Goal: Task Accomplishment & Management: Manage account settings

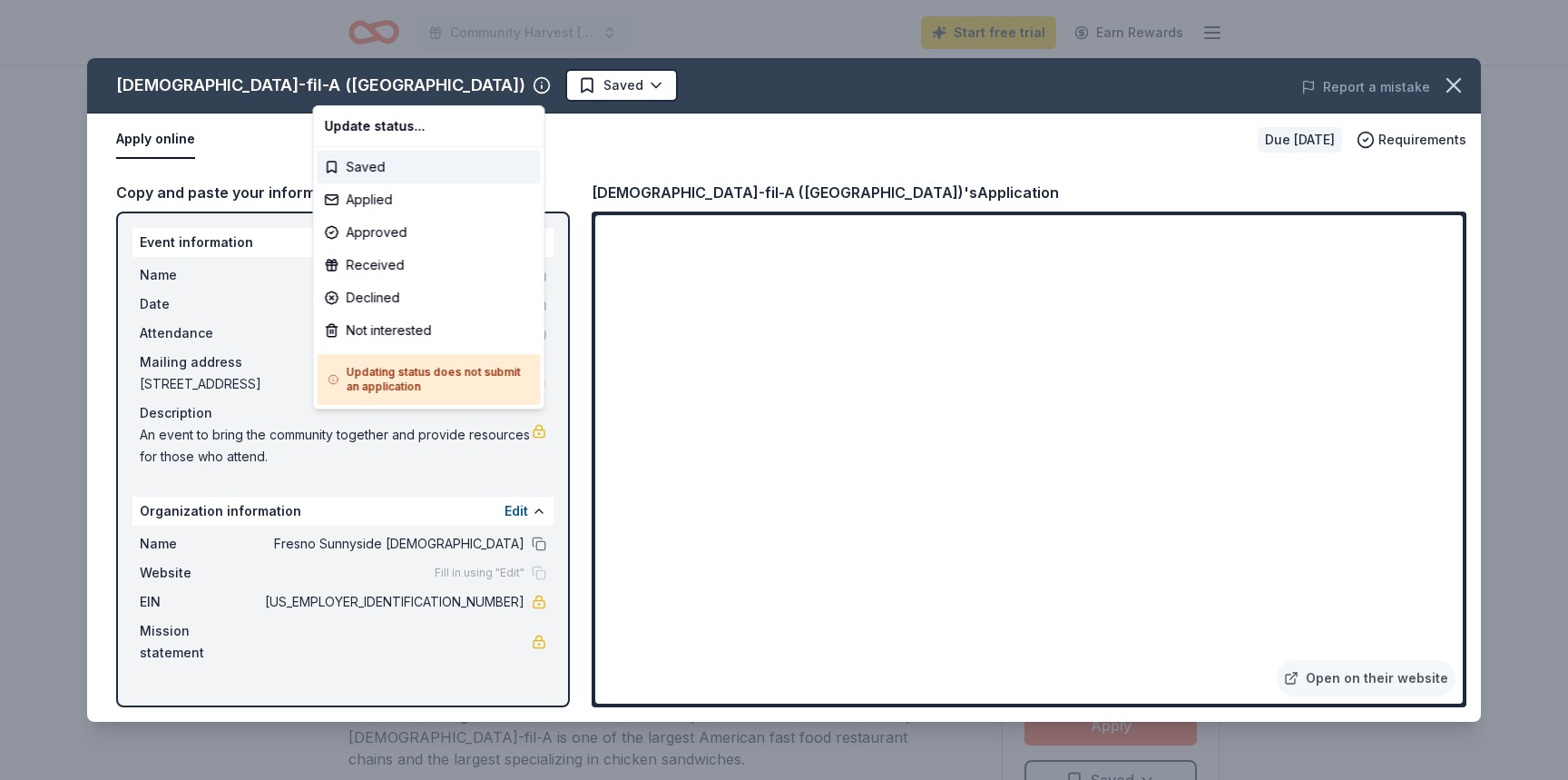
click at [1457, 88] on html "Community Harvest [DATE] Start free trial Earn Rewards Due [DATE] Share [DEMOGR…" at bounding box center [784, 390] width 1568 height 780
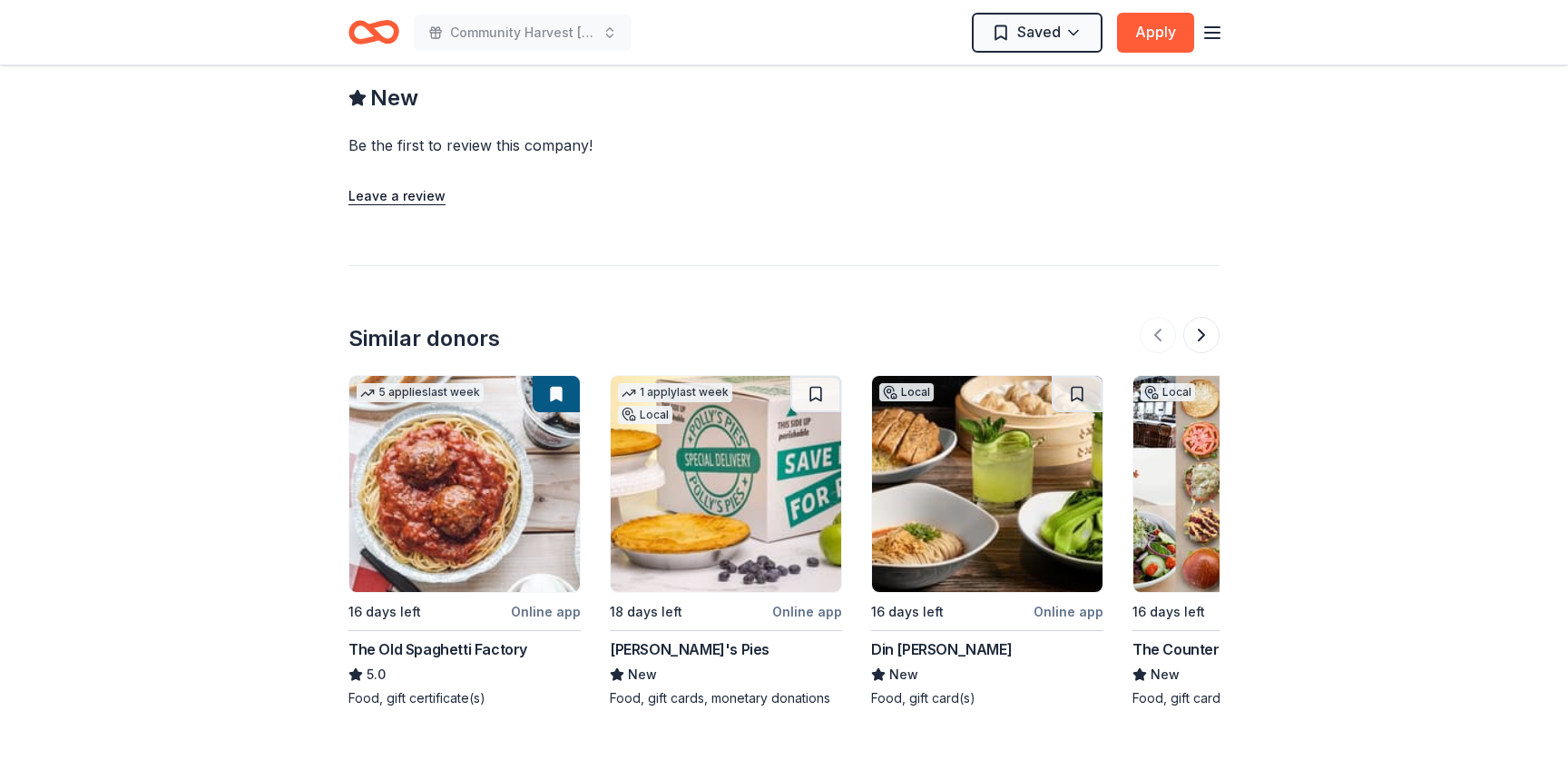
scroll to position [1671, 0]
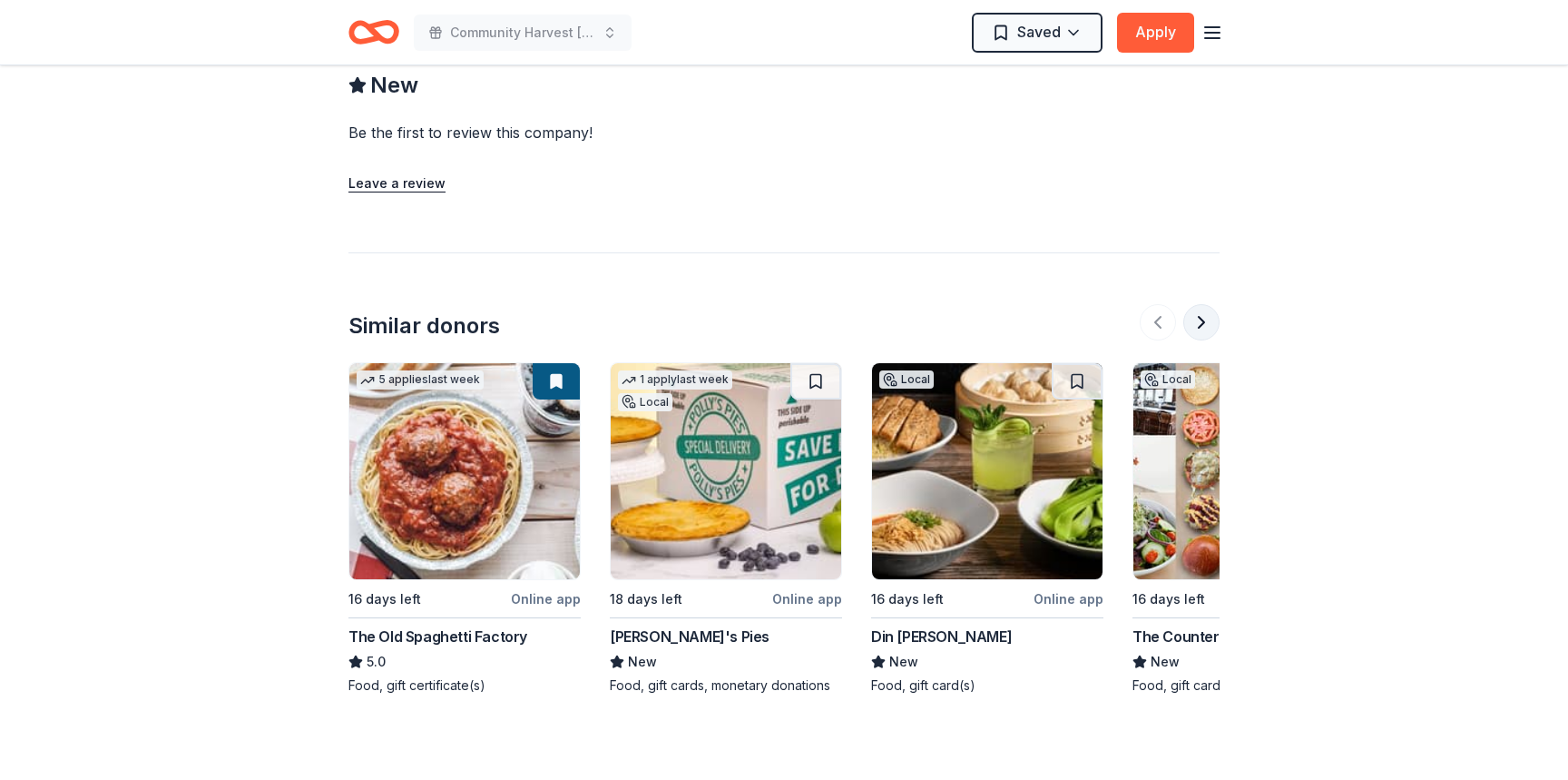
click at [1196, 305] on button at bounding box center [1201, 322] width 36 height 36
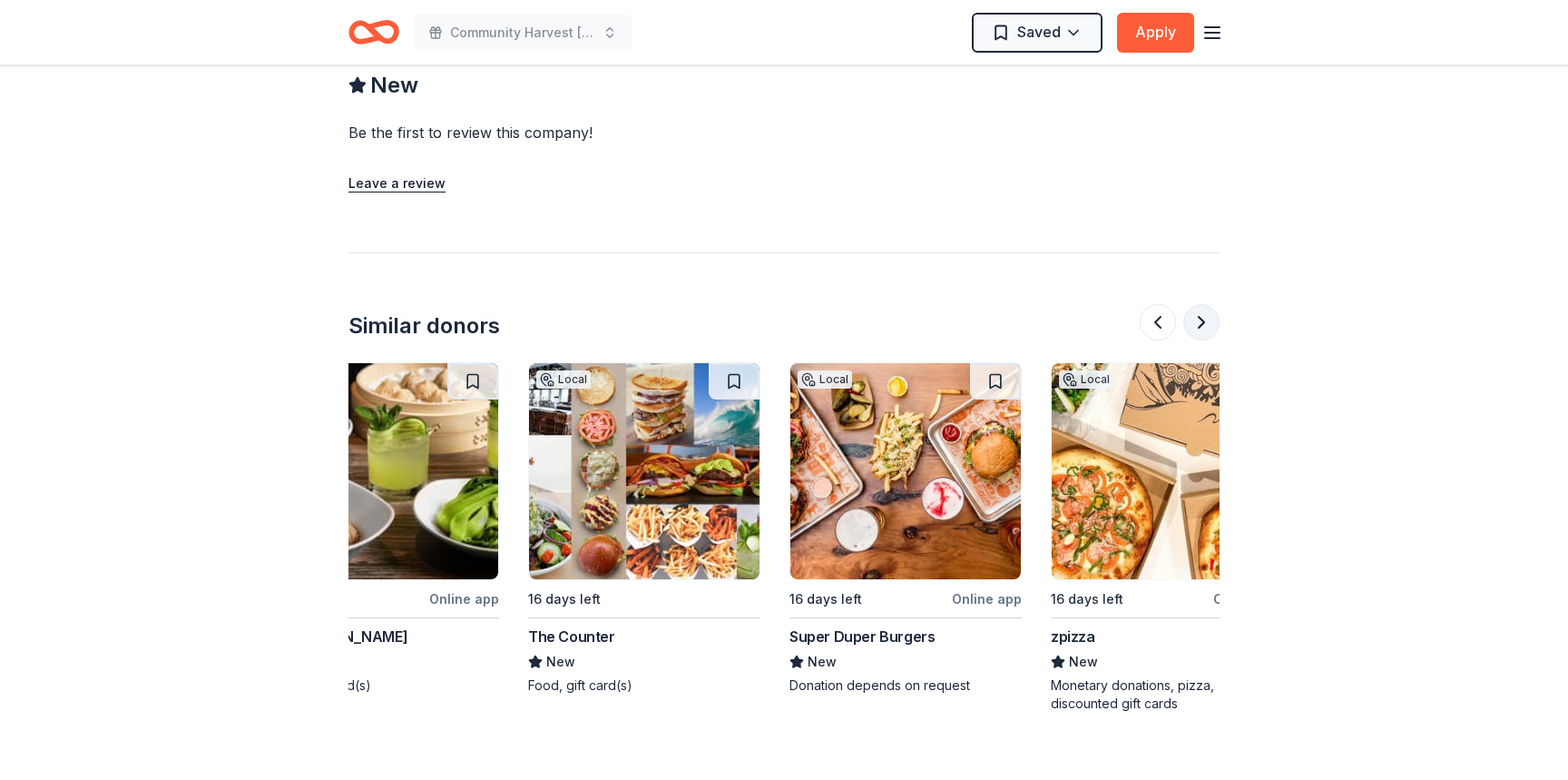
scroll to position [0, 784]
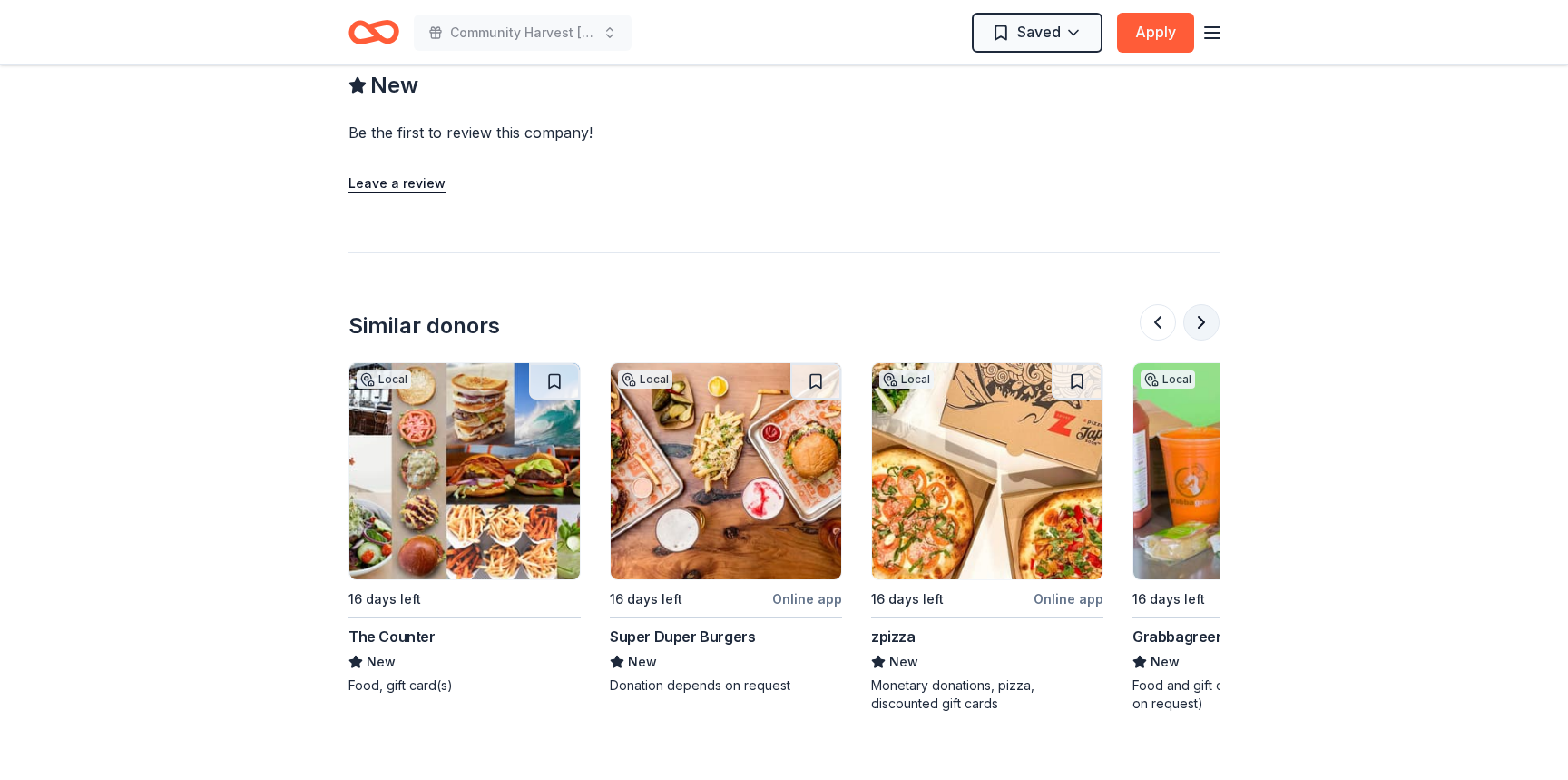
click at [1196, 305] on button at bounding box center [1201, 322] width 36 height 36
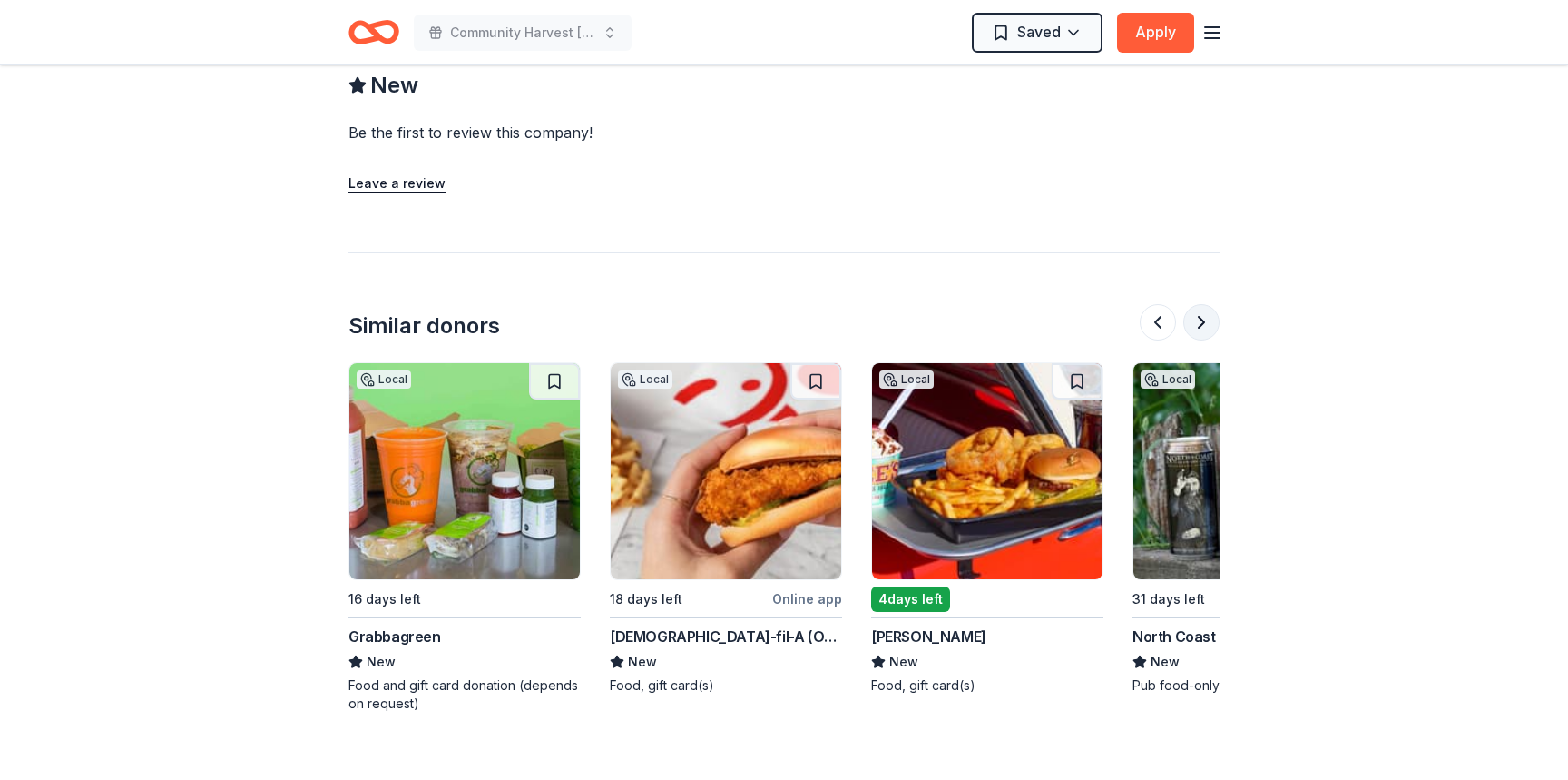
click at [1196, 305] on button at bounding box center [1201, 322] width 36 height 36
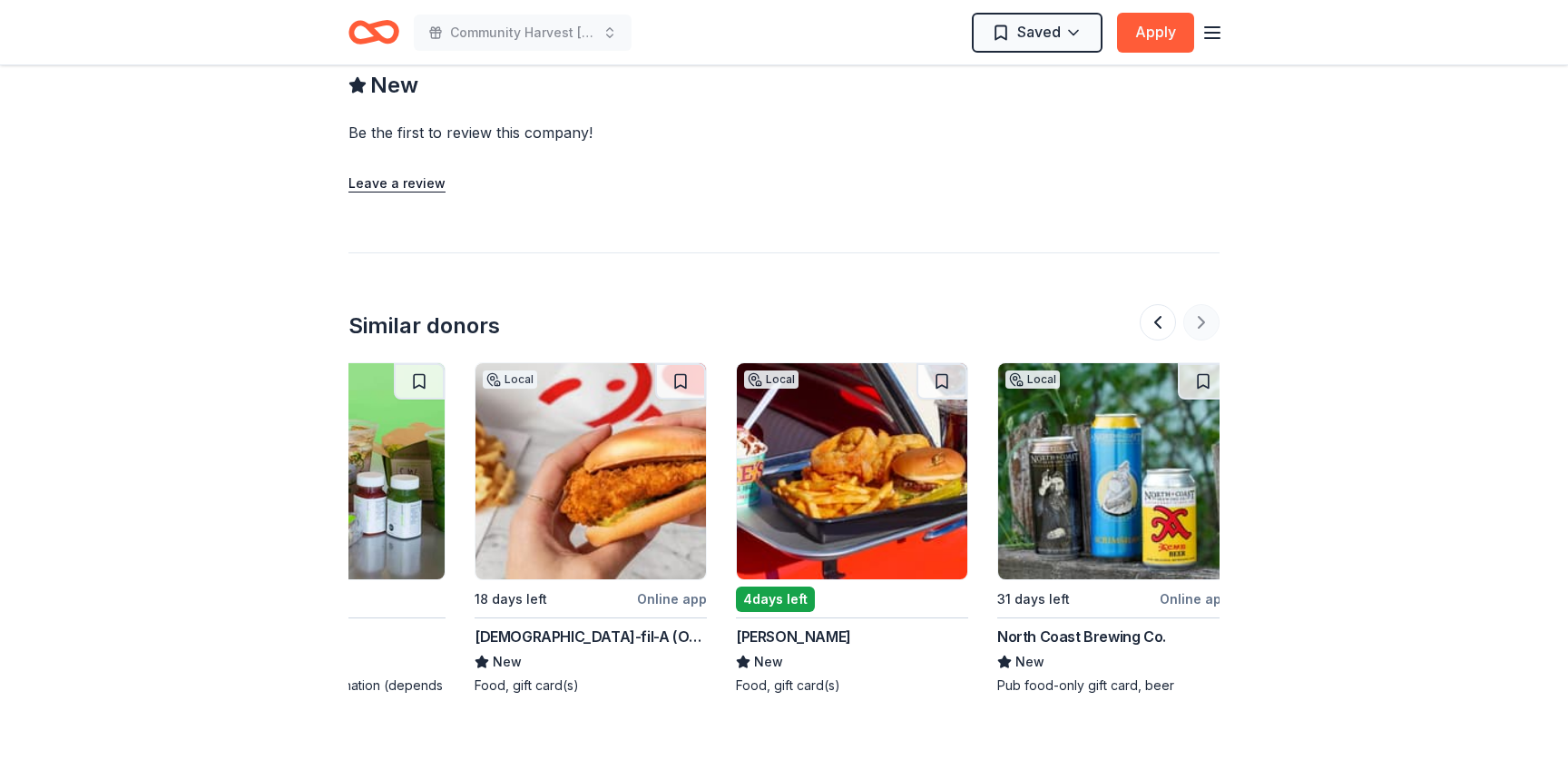
scroll to position [0, 1714]
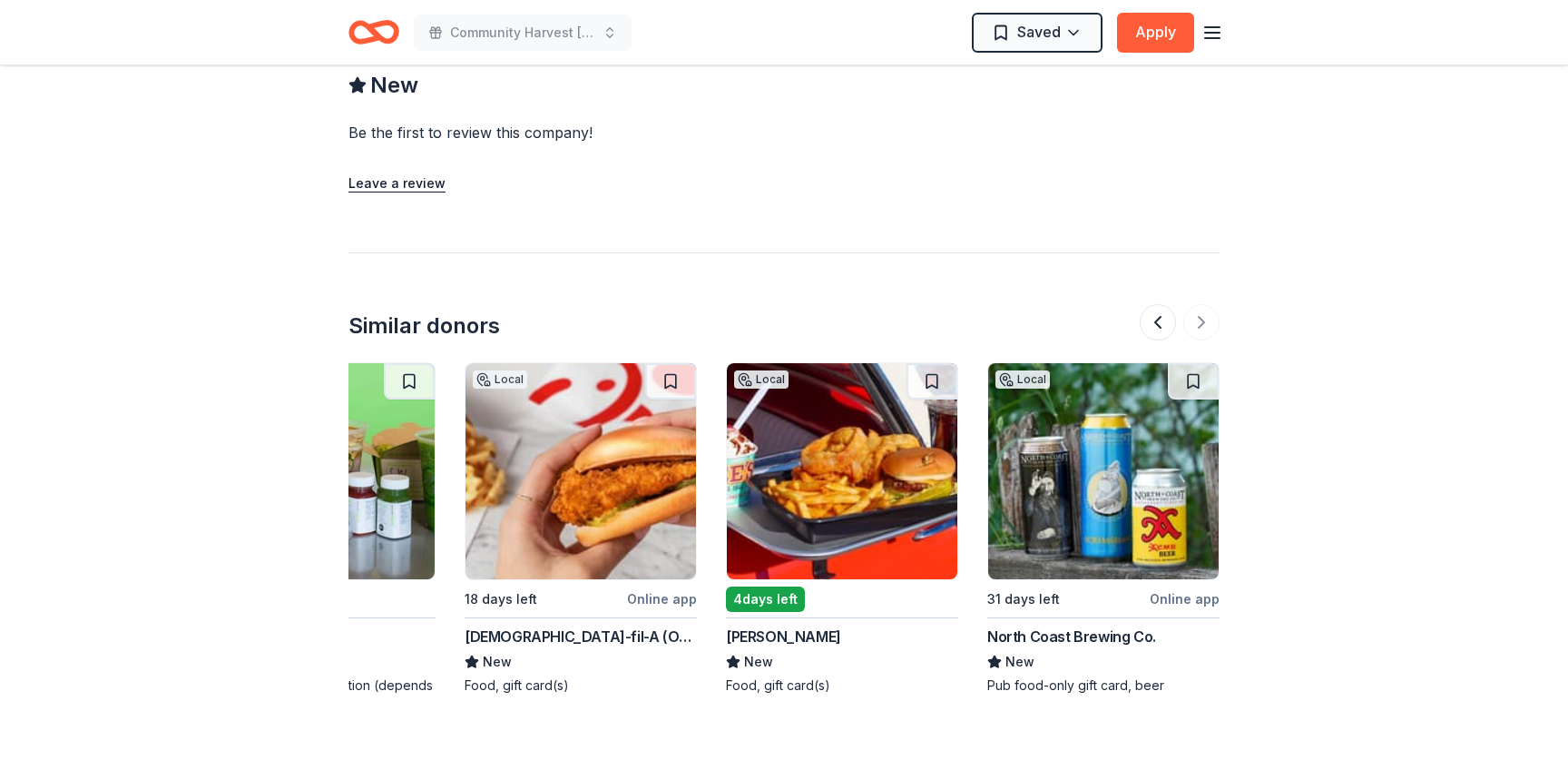
click at [1200, 305] on div at bounding box center [1180, 322] width 80 height 36
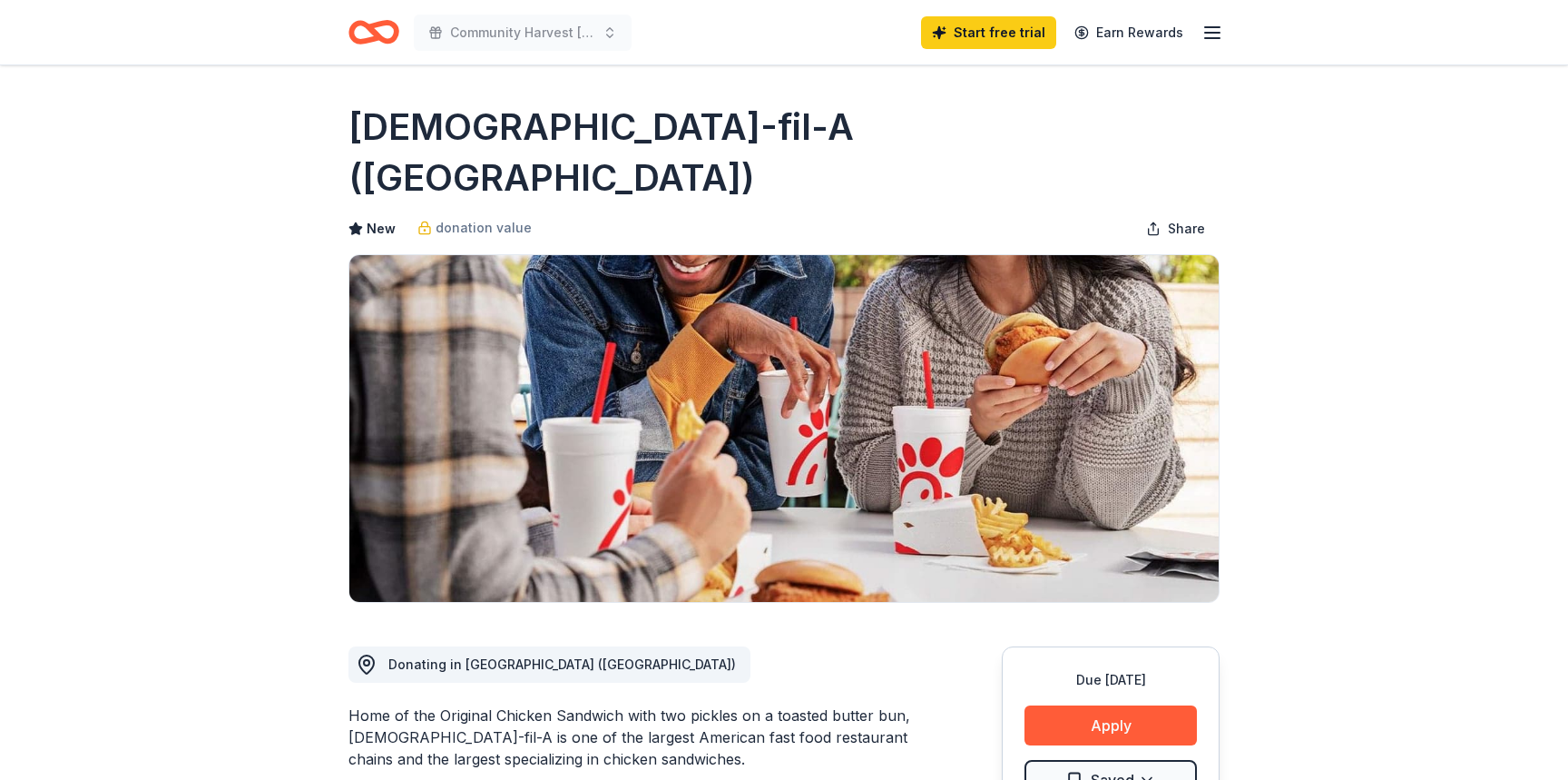
scroll to position [0, 0]
click at [683, 35] on div "Community Harvest Carnival Start free trial Earn Rewards" at bounding box center [784, 32] width 871 height 42
click at [1216, 38] on line "button" at bounding box center [1212, 38] width 15 height 0
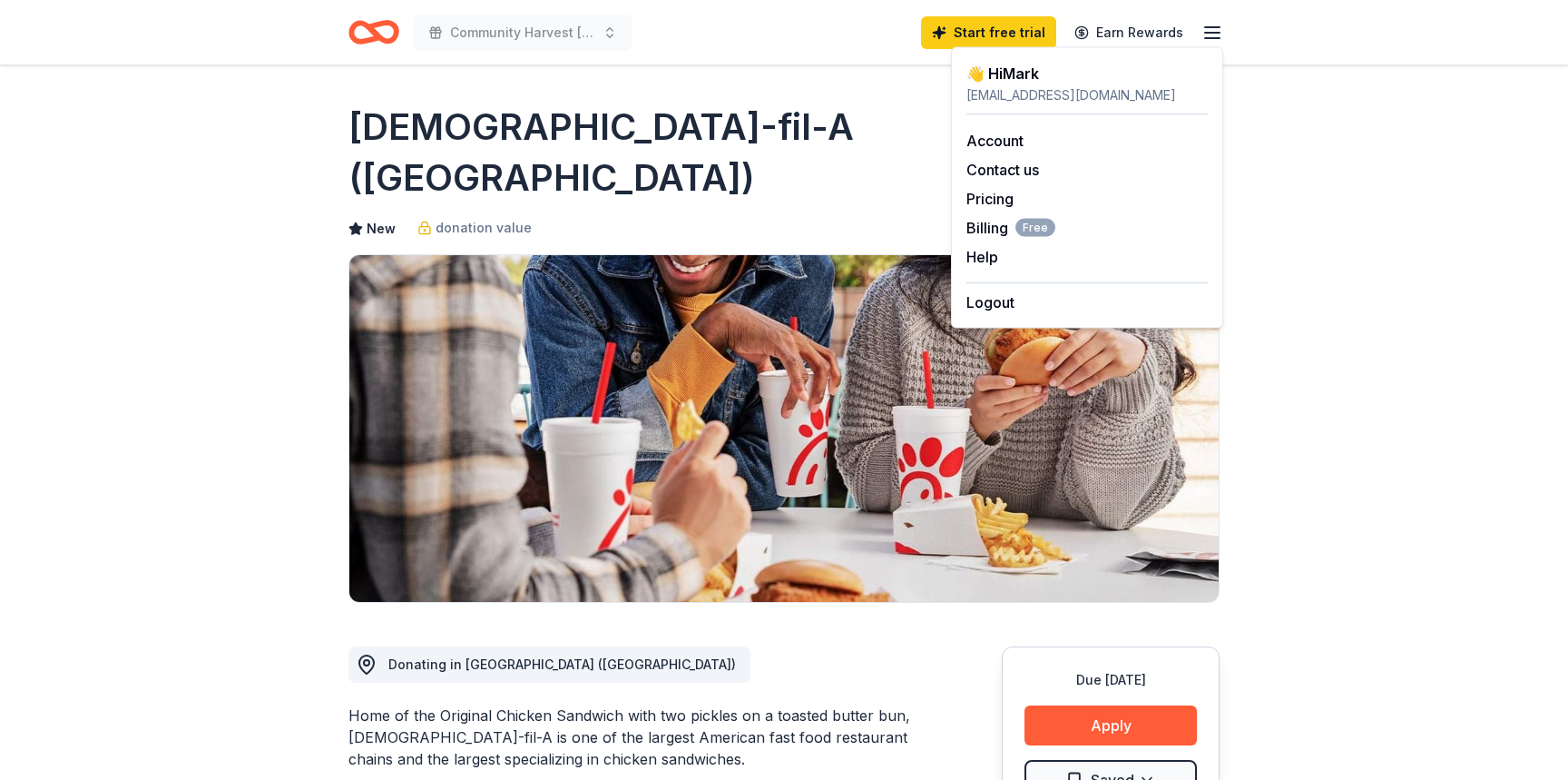
click at [855, 40] on div "Community Harvest Carnival Start free trial Earn Rewards" at bounding box center [784, 32] width 871 height 42
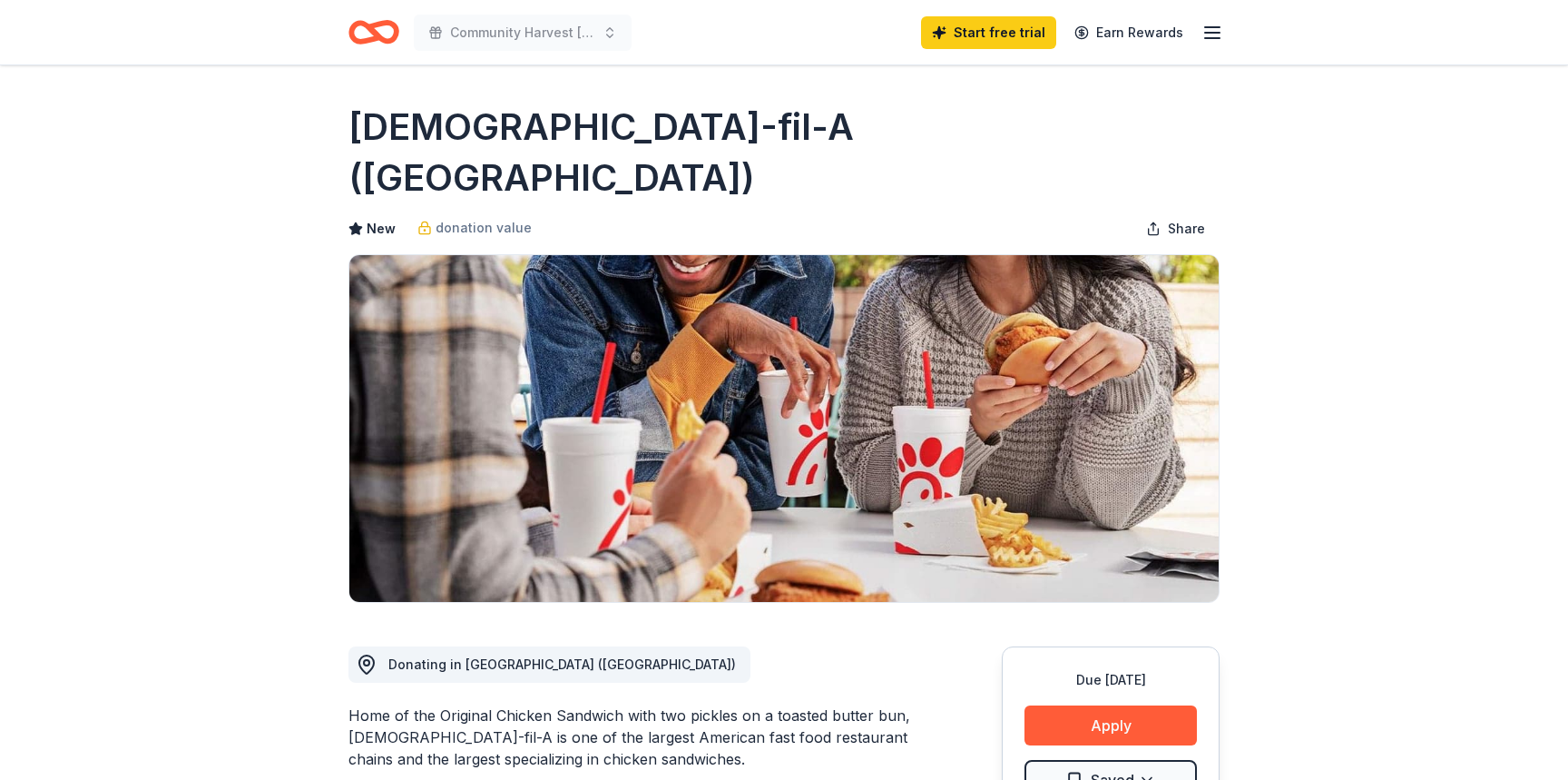
click at [1216, 29] on icon "button" at bounding box center [1212, 33] width 22 height 22
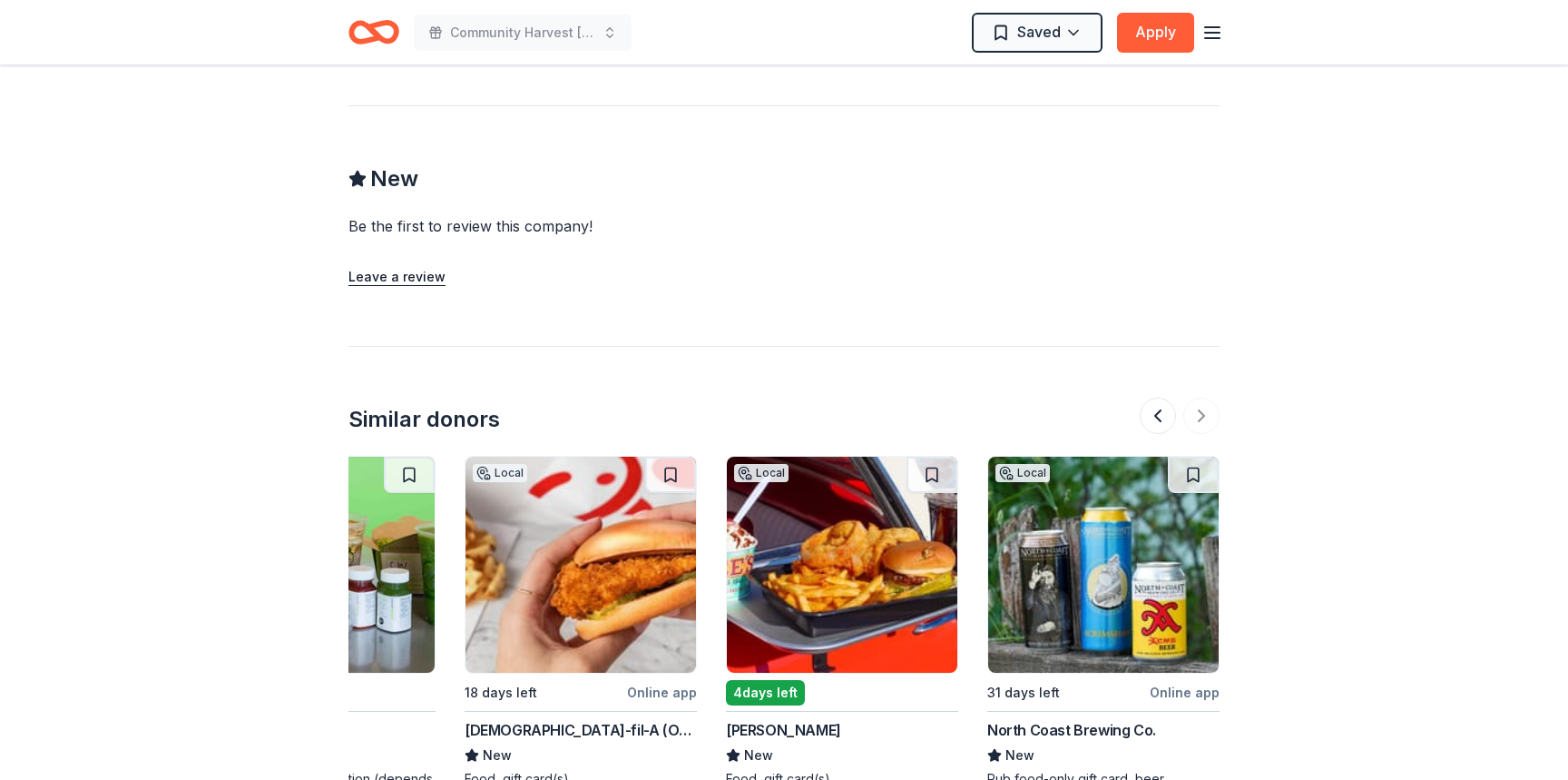
scroll to position [1600, 0]
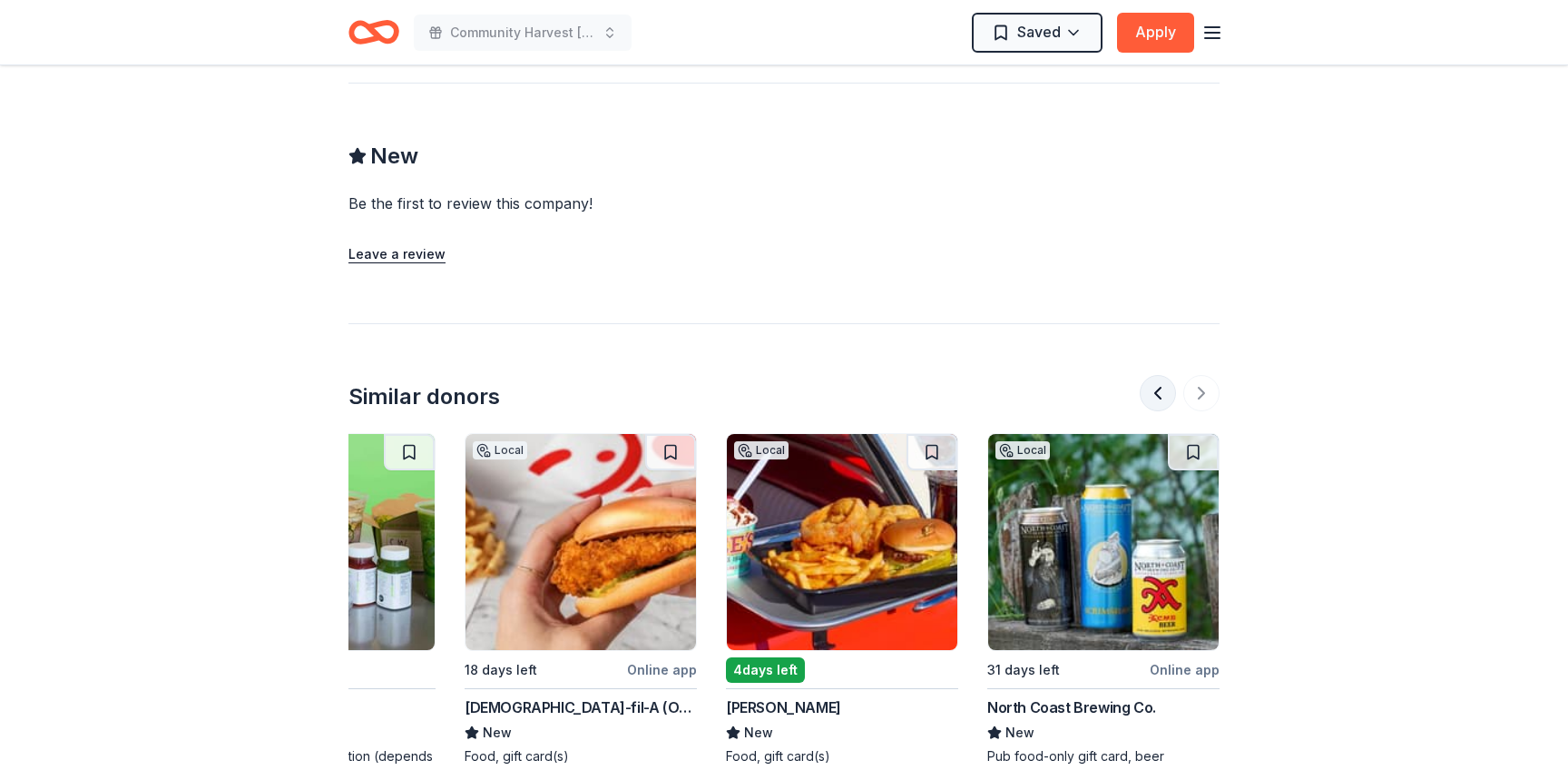
click at [1154, 375] on button at bounding box center [1158, 392] width 36 height 36
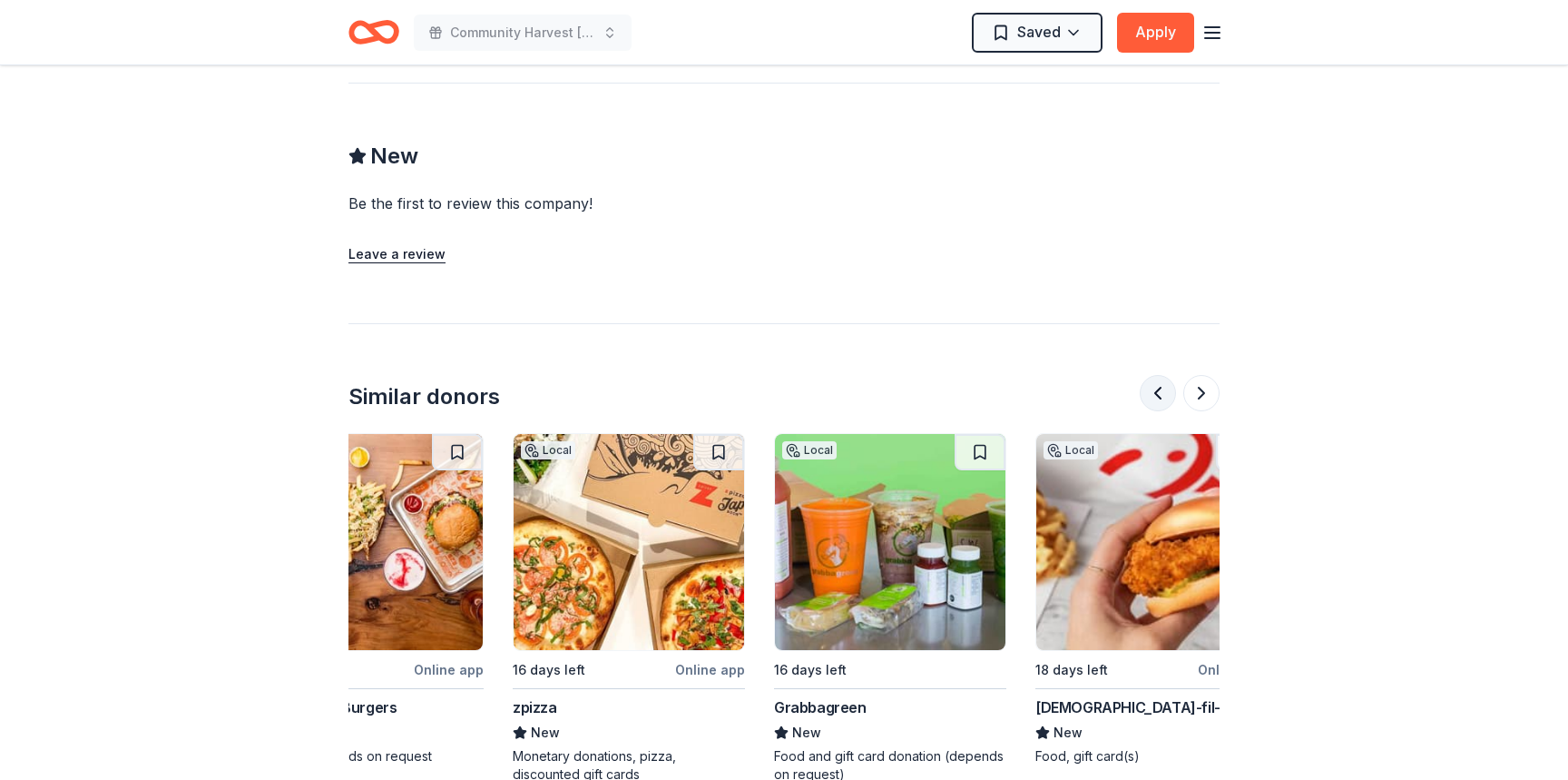
scroll to position [0, 1046]
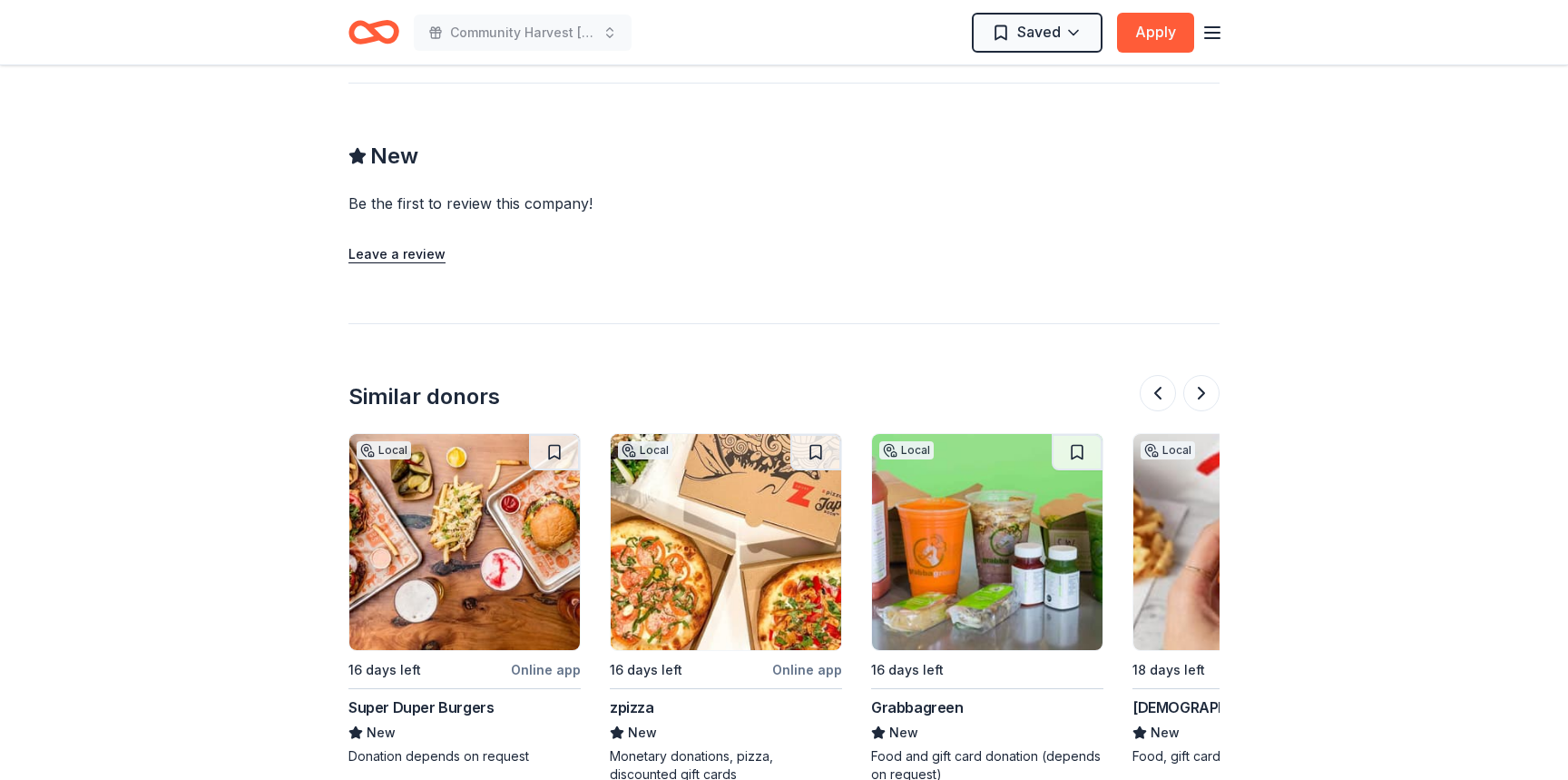
click at [1028, 471] on img at bounding box center [988, 541] width 231 height 216
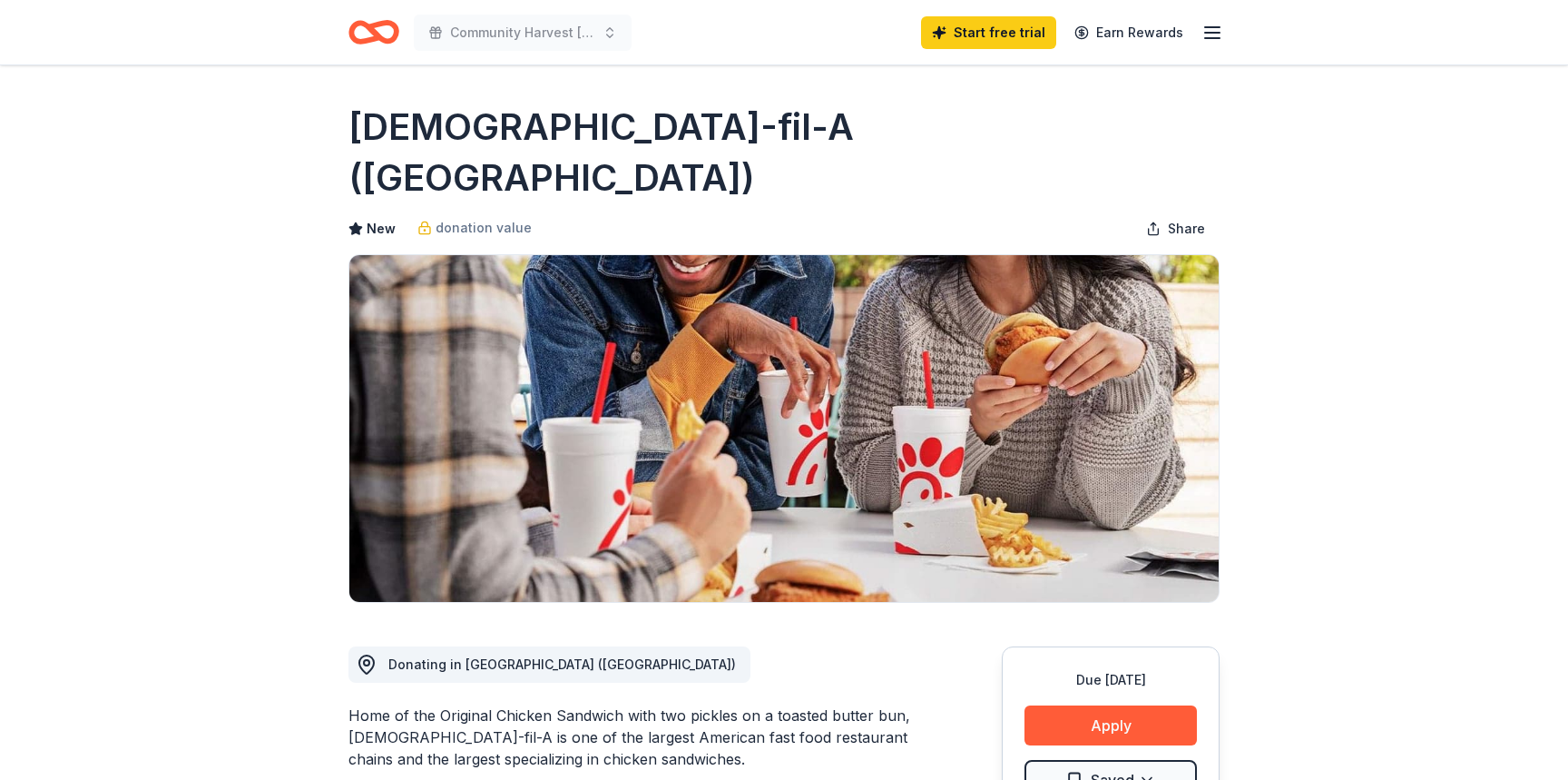
scroll to position [0, 0]
click at [477, 657] on span "Donating in CA (Fresno)" at bounding box center [562, 665] width 348 height 16
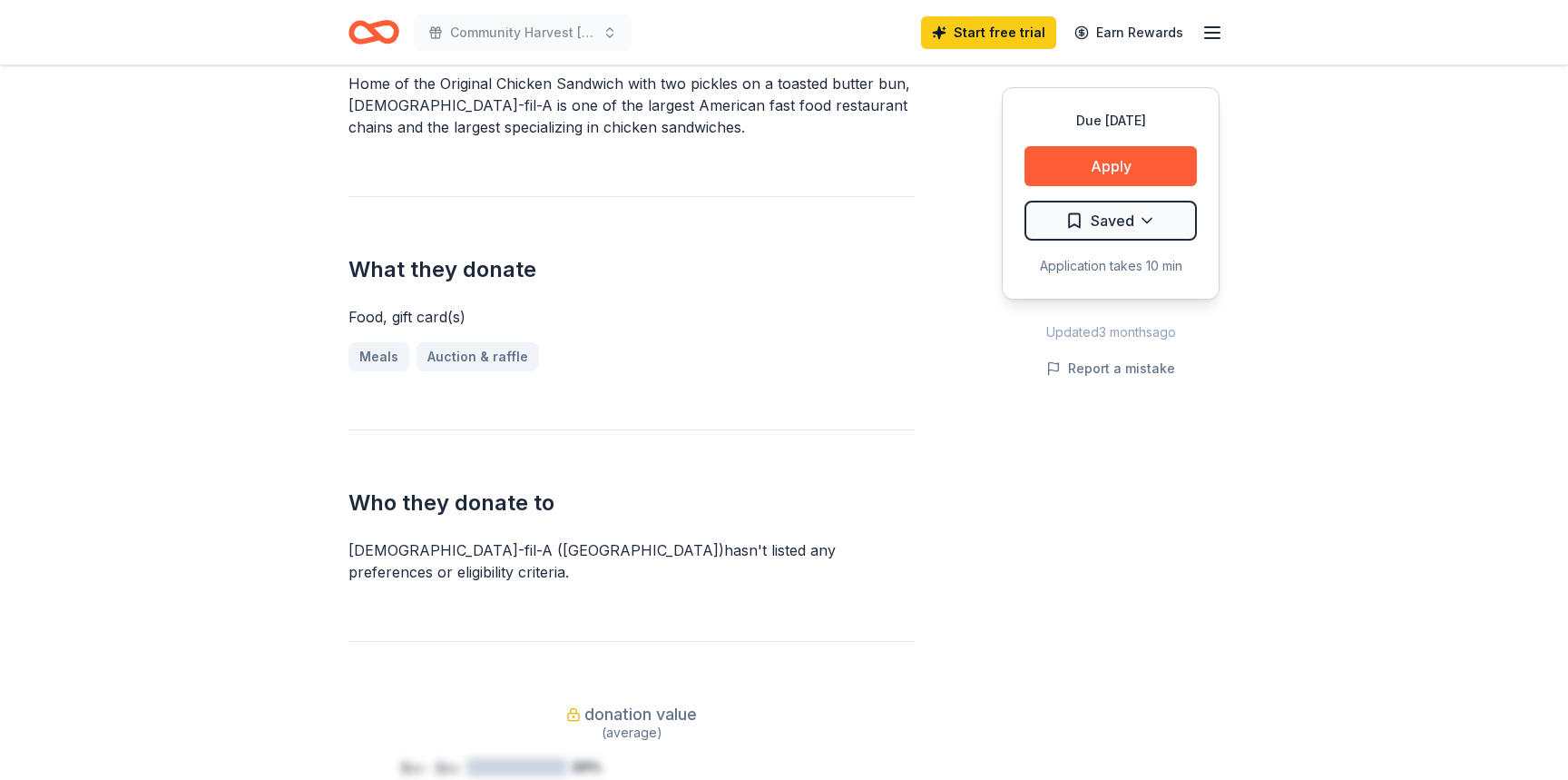
scroll to position [654, 0]
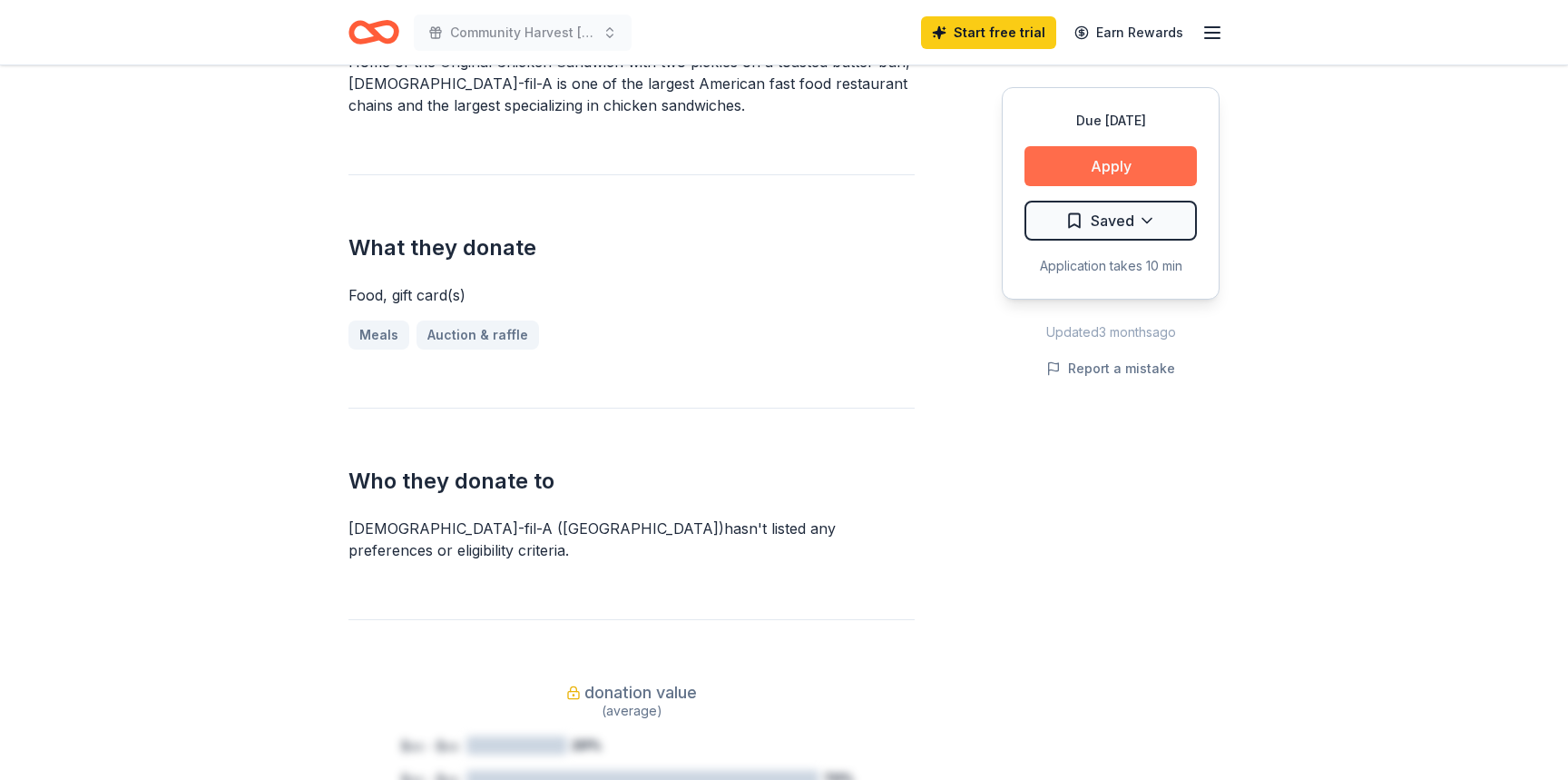
click at [1124, 171] on button "Apply" at bounding box center [1111, 166] width 172 height 40
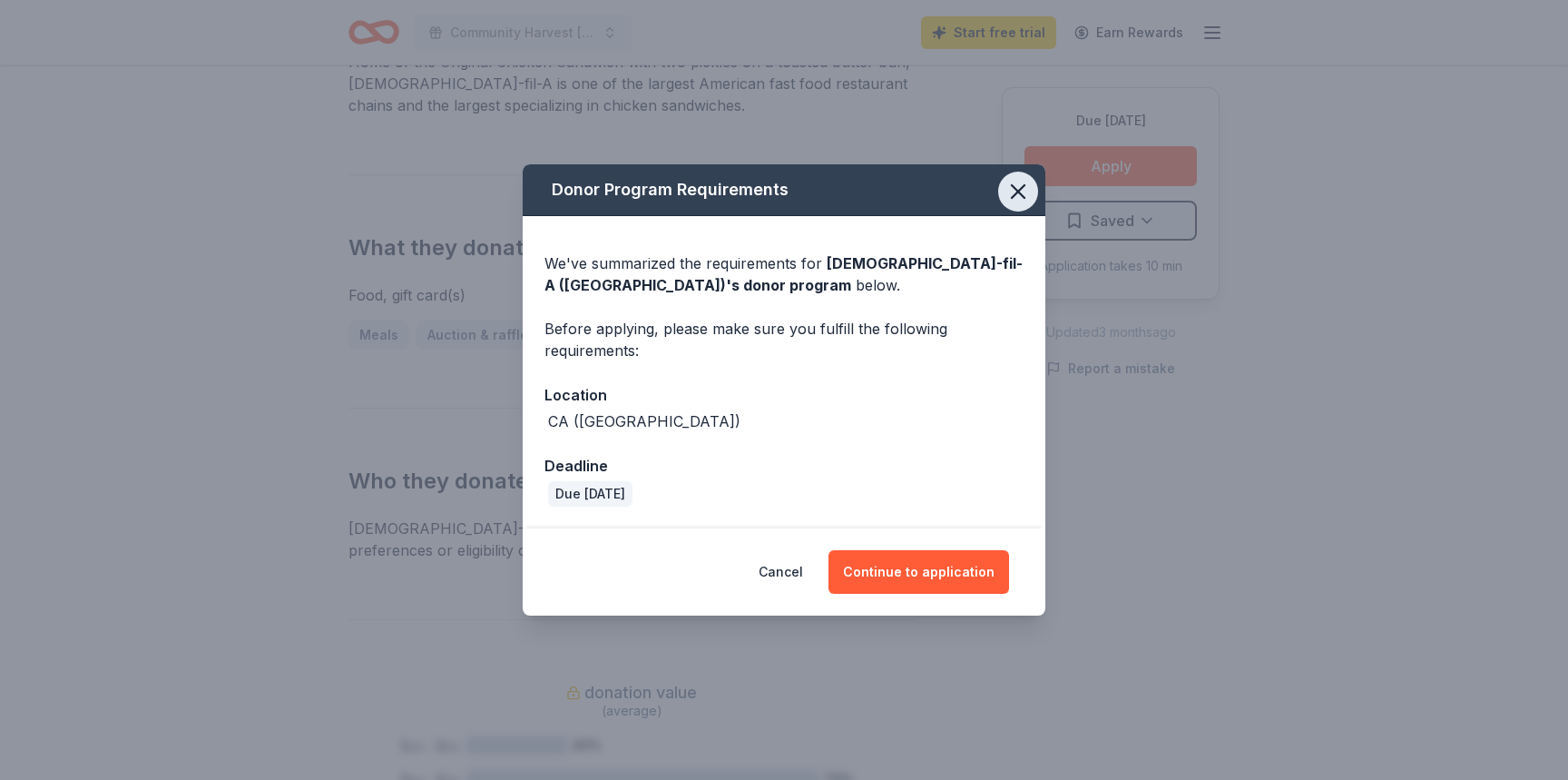
click at [1014, 194] on icon "button" at bounding box center [1018, 191] width 26 height 26
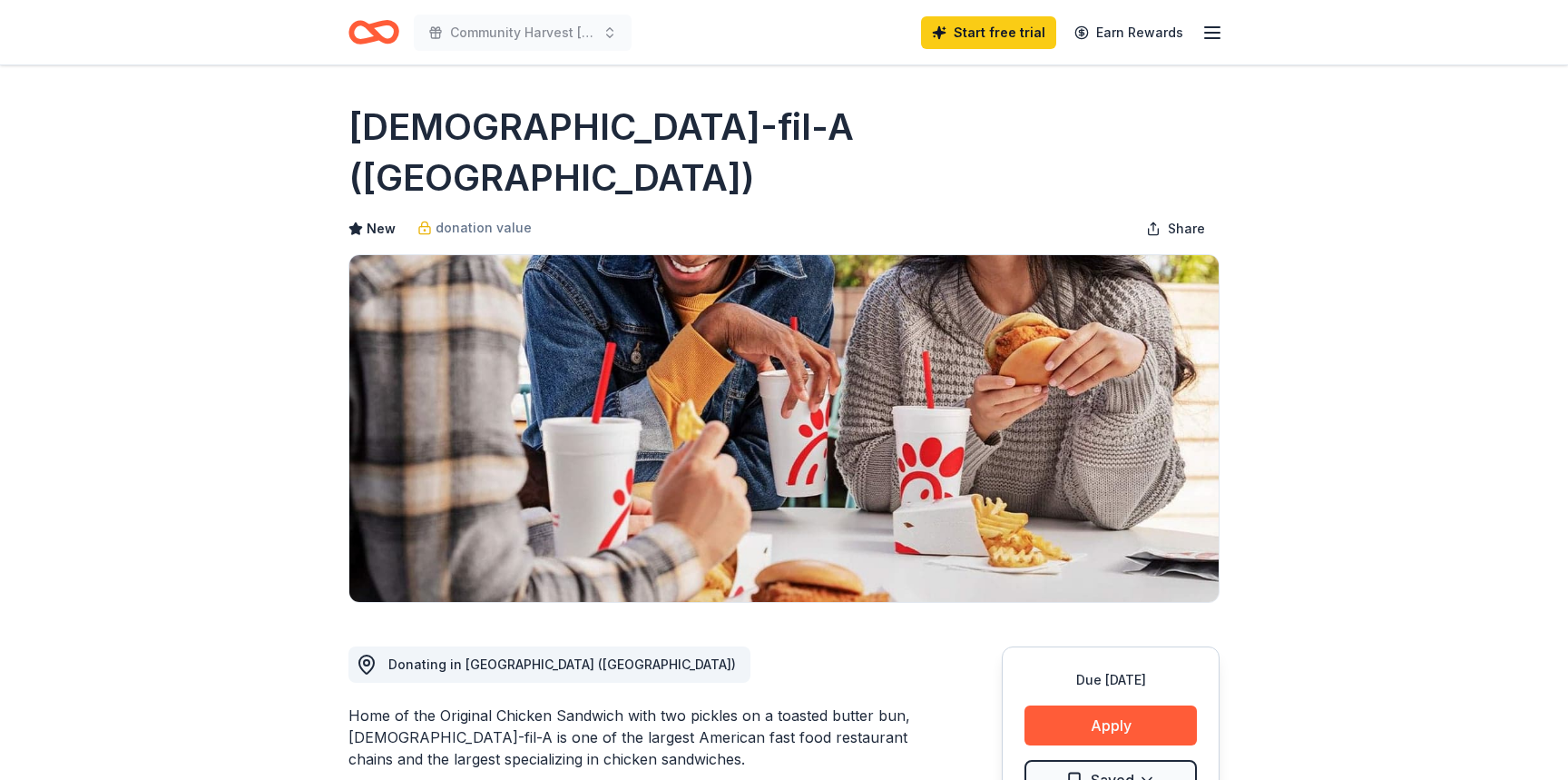
scroll to position [0, 0]
click at [1208, 36] on icon "button" at bounding box center [1212, 33] width 22 height 22
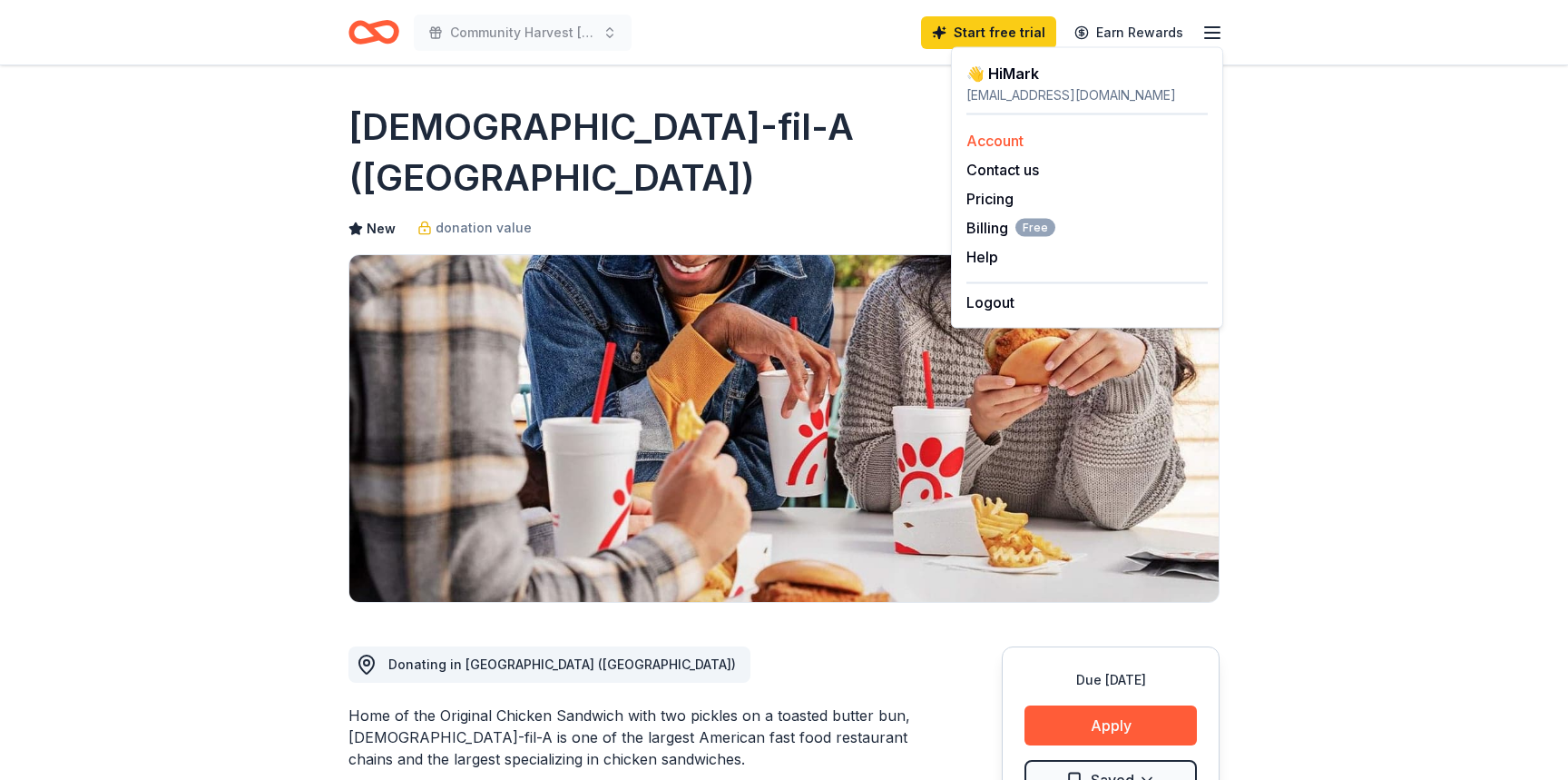
click at [1019, 143] on link "Account" at bounding box center [995, 141] width 57 height 18
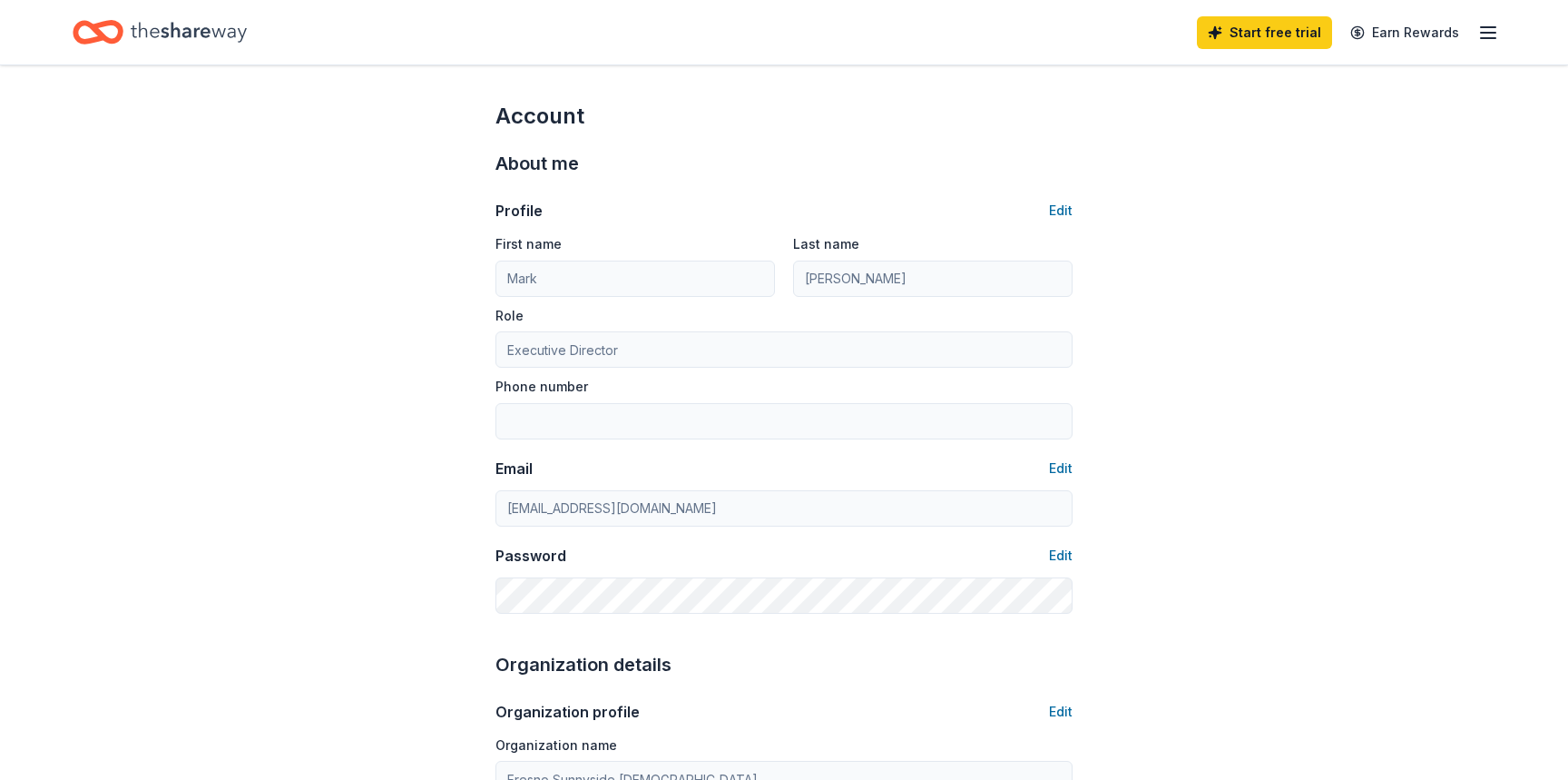
click at [1487, 29] on icon "button" at bounding box center [1488, 33] width 22 height 22
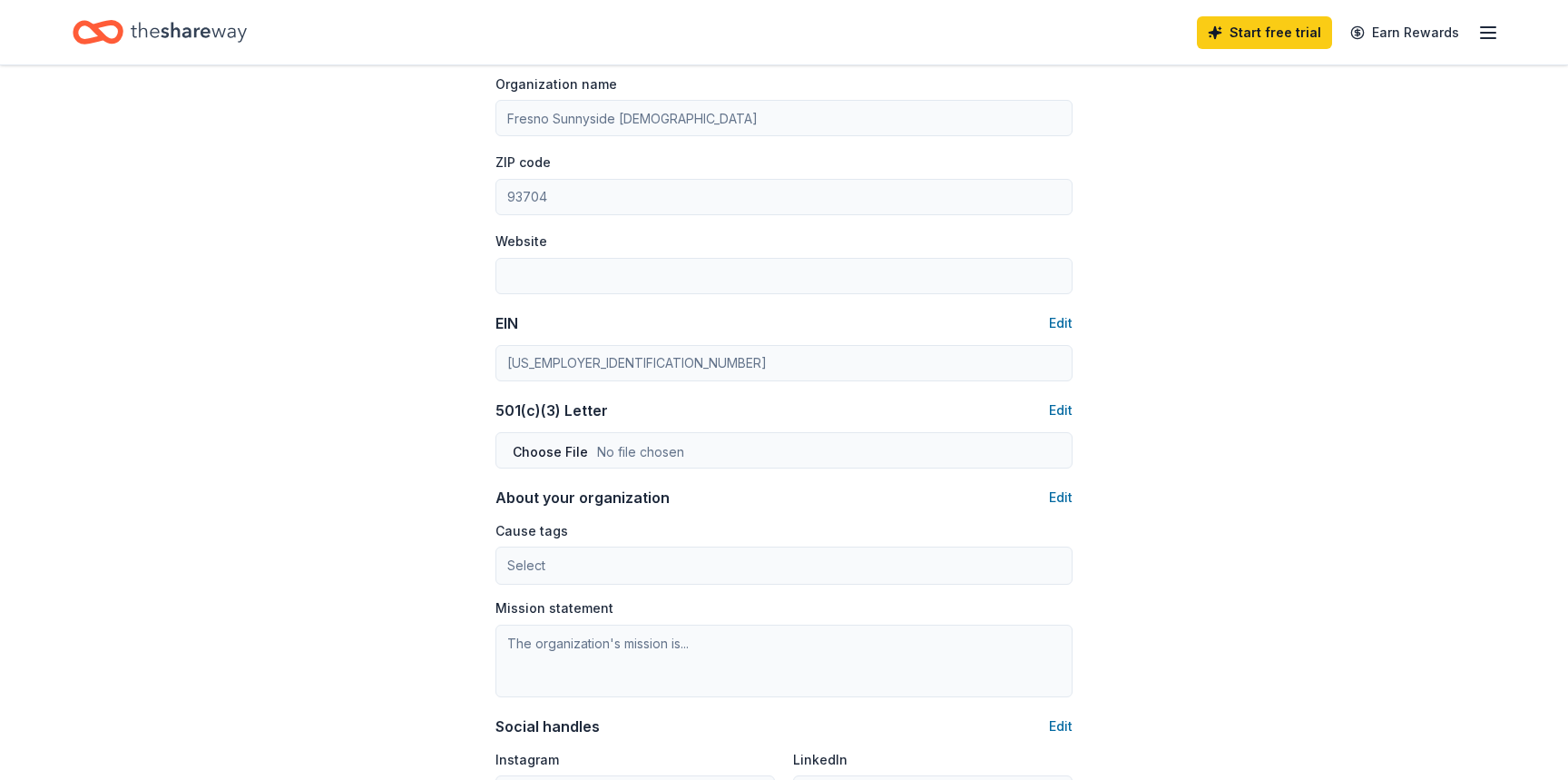
scroll to position [664, 0]
click at [1064, 408] on button "Edit" at bounding box center [1061, 407] width 24 height 22
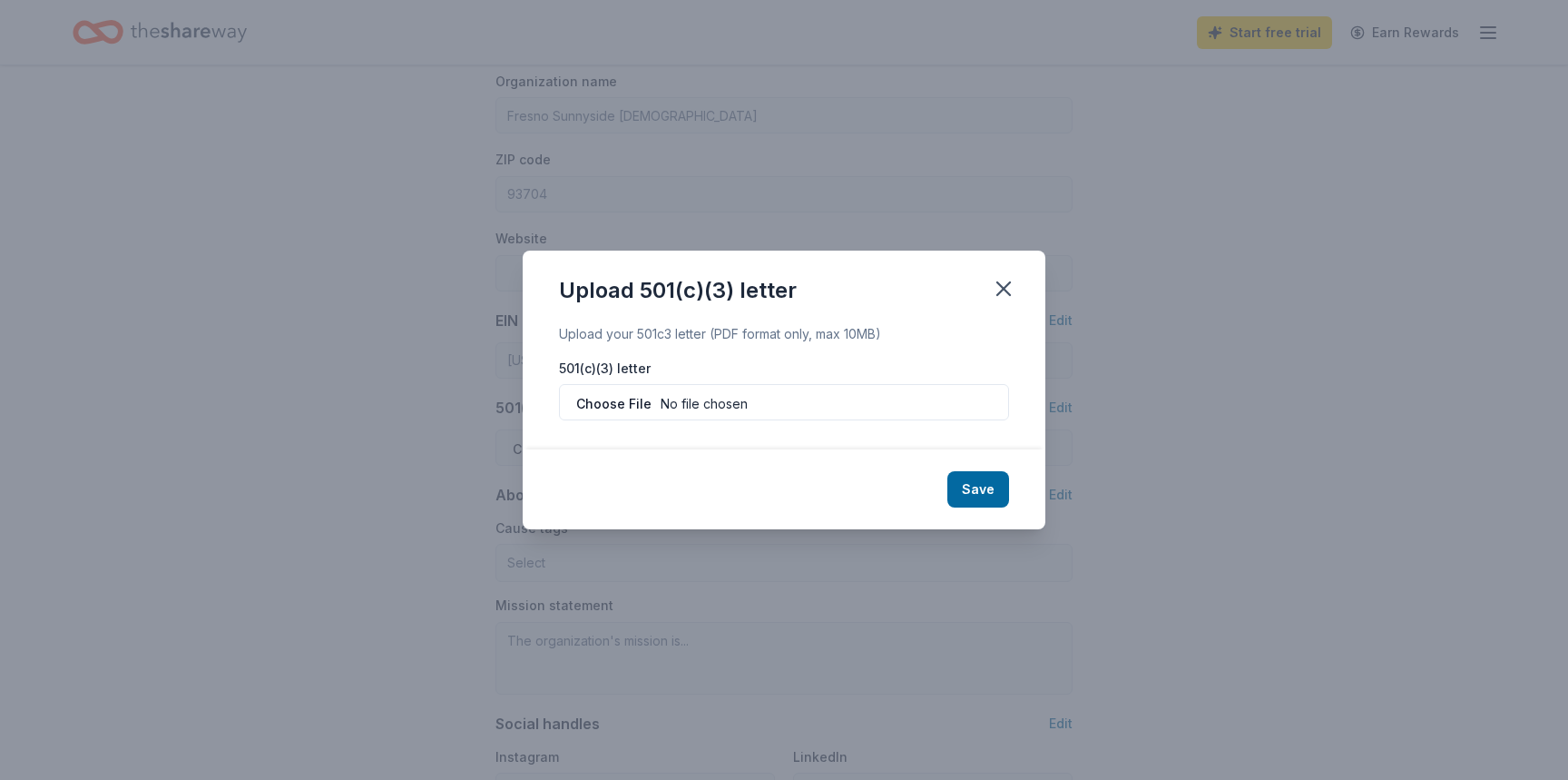
click at [934, 408] on input "file" at bounding box center [784, 402] width 450 height 36
click at [703, 406] on input "file" at bounding box center [784, 402] width 450 height 36
click at [1004, 282] on icon "button" at bounding box center [1004, 289] width 26 height 26
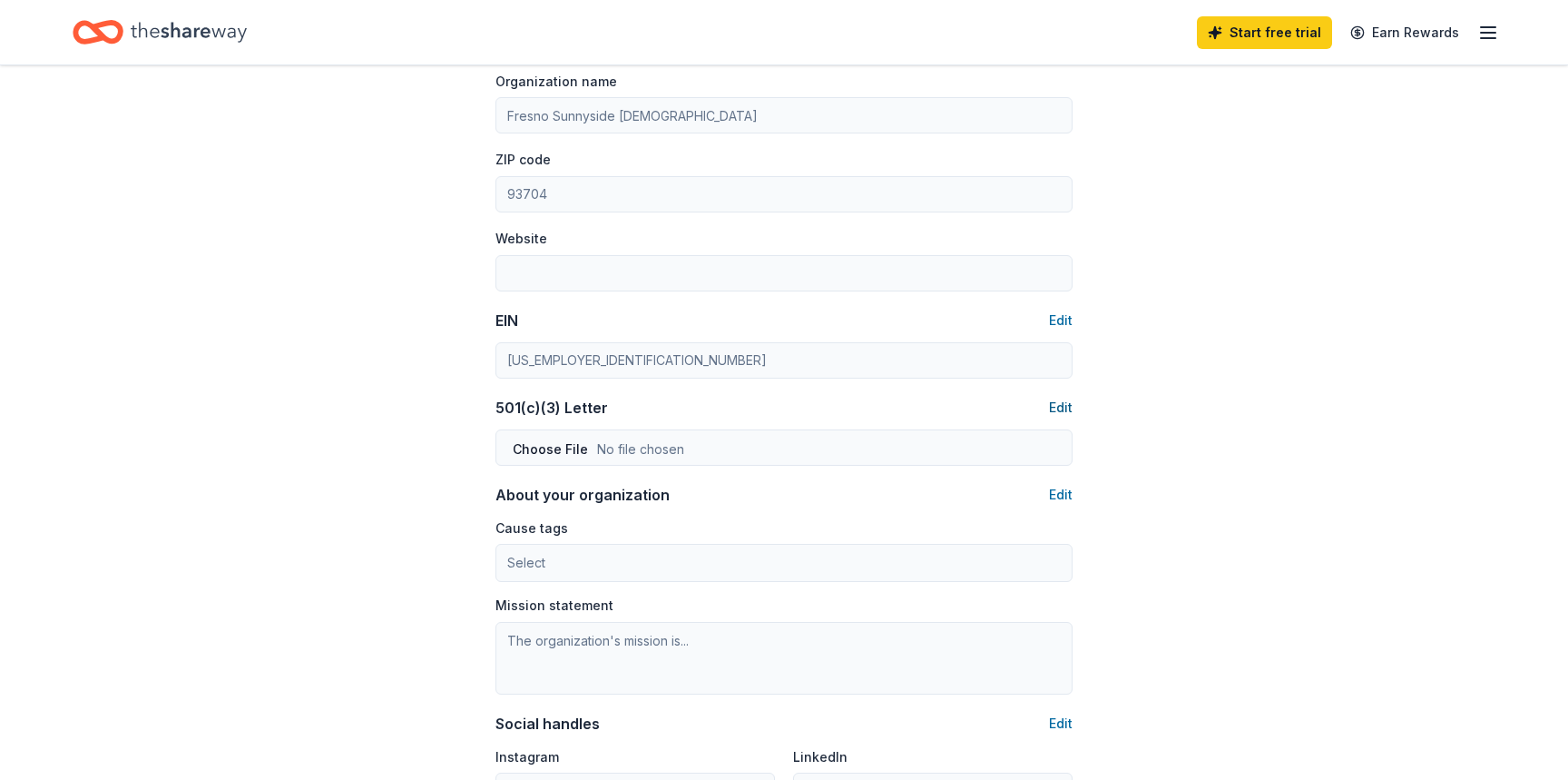
click at [1063, 401] on button "Edit" at bounding box center [1061, 407] width 24 height 22
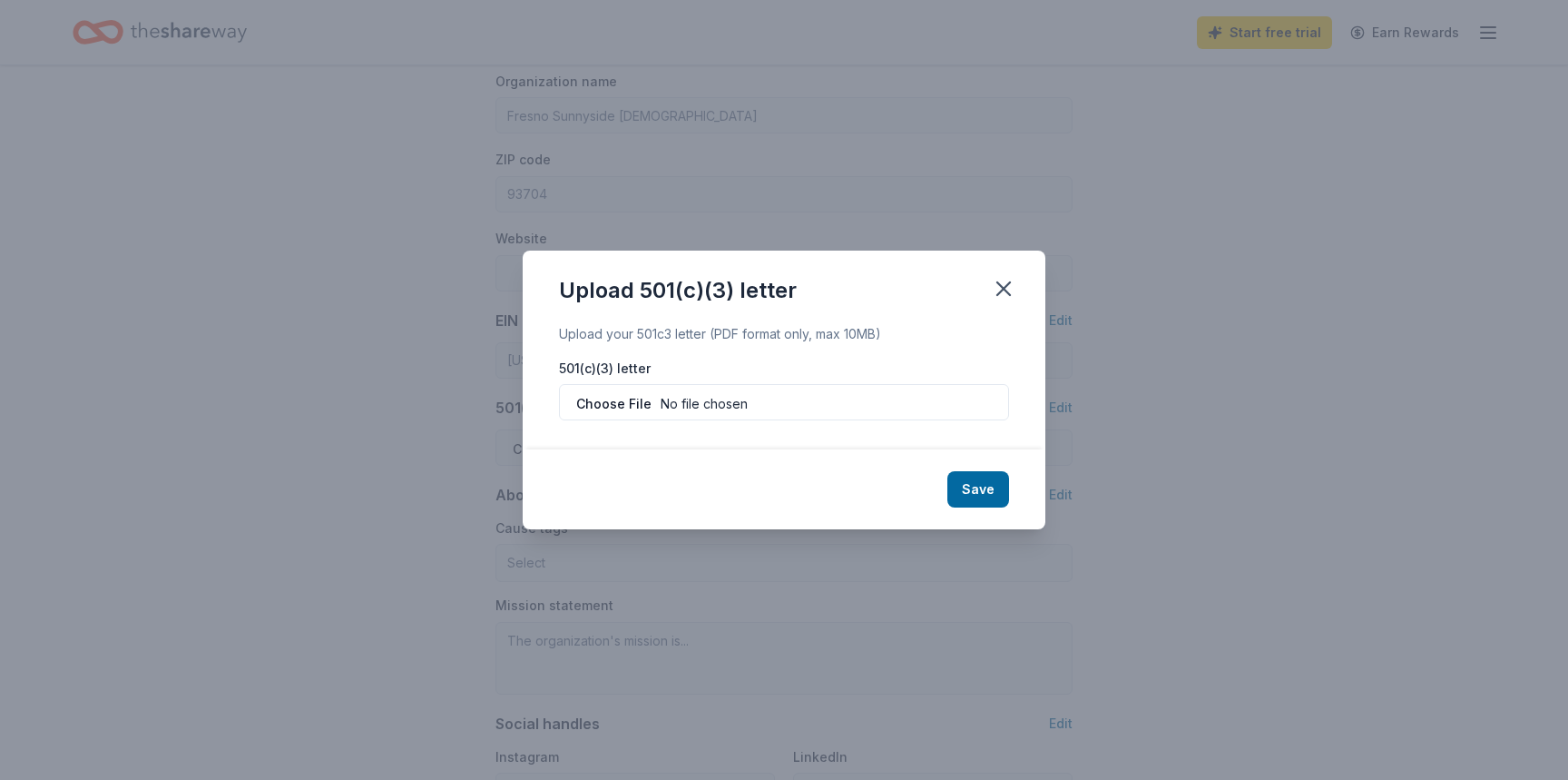
click at [954, 403] on input "file" at bounding box center [784, 402] width 450 height 36
click at [1008, 281] on icon "button" at bounding box center [1004, 289] width 26 height 26
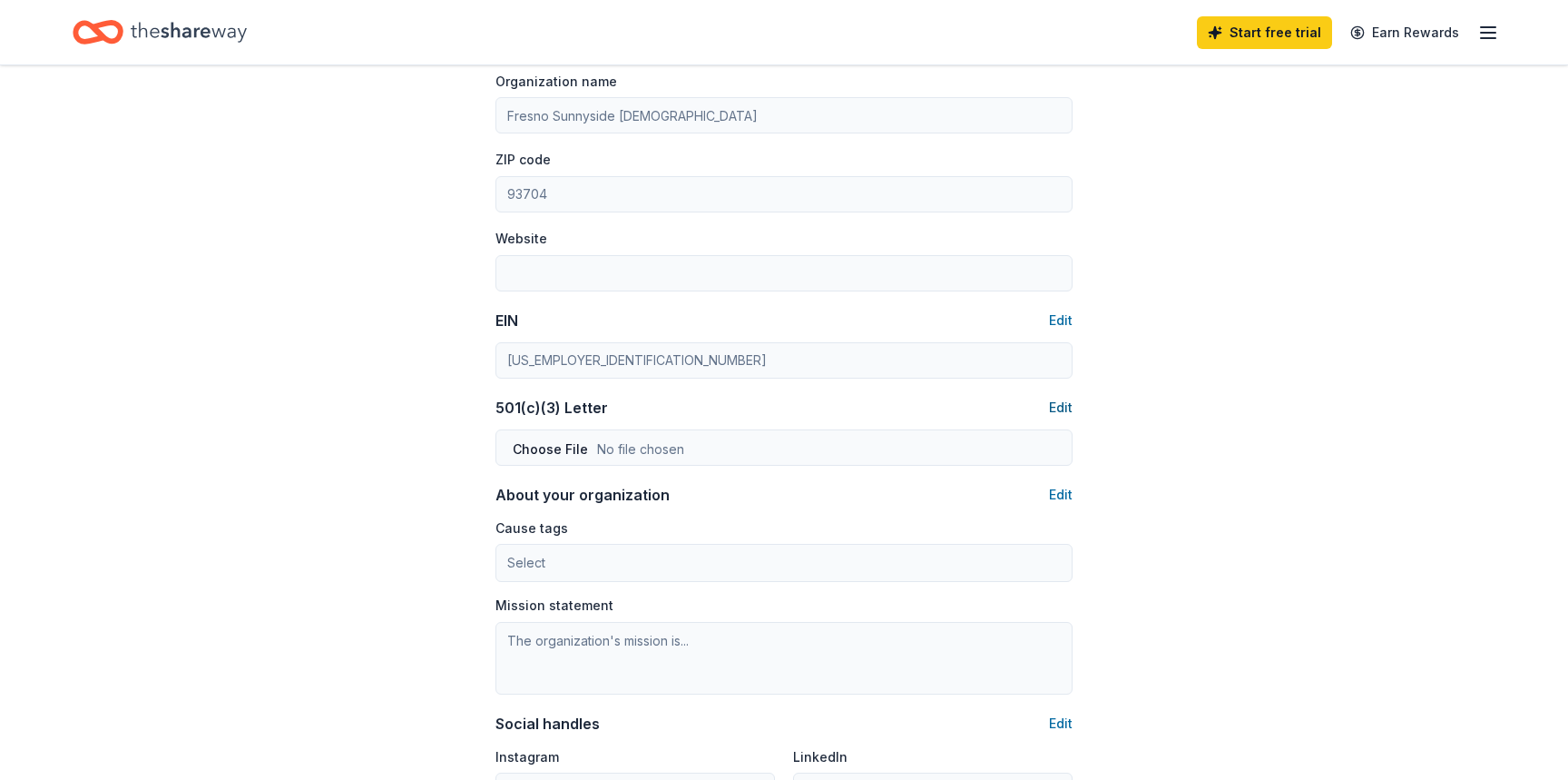
click at [1057, 405] on button "Edit" at bounding box center [1061, 407] width 24 height 22
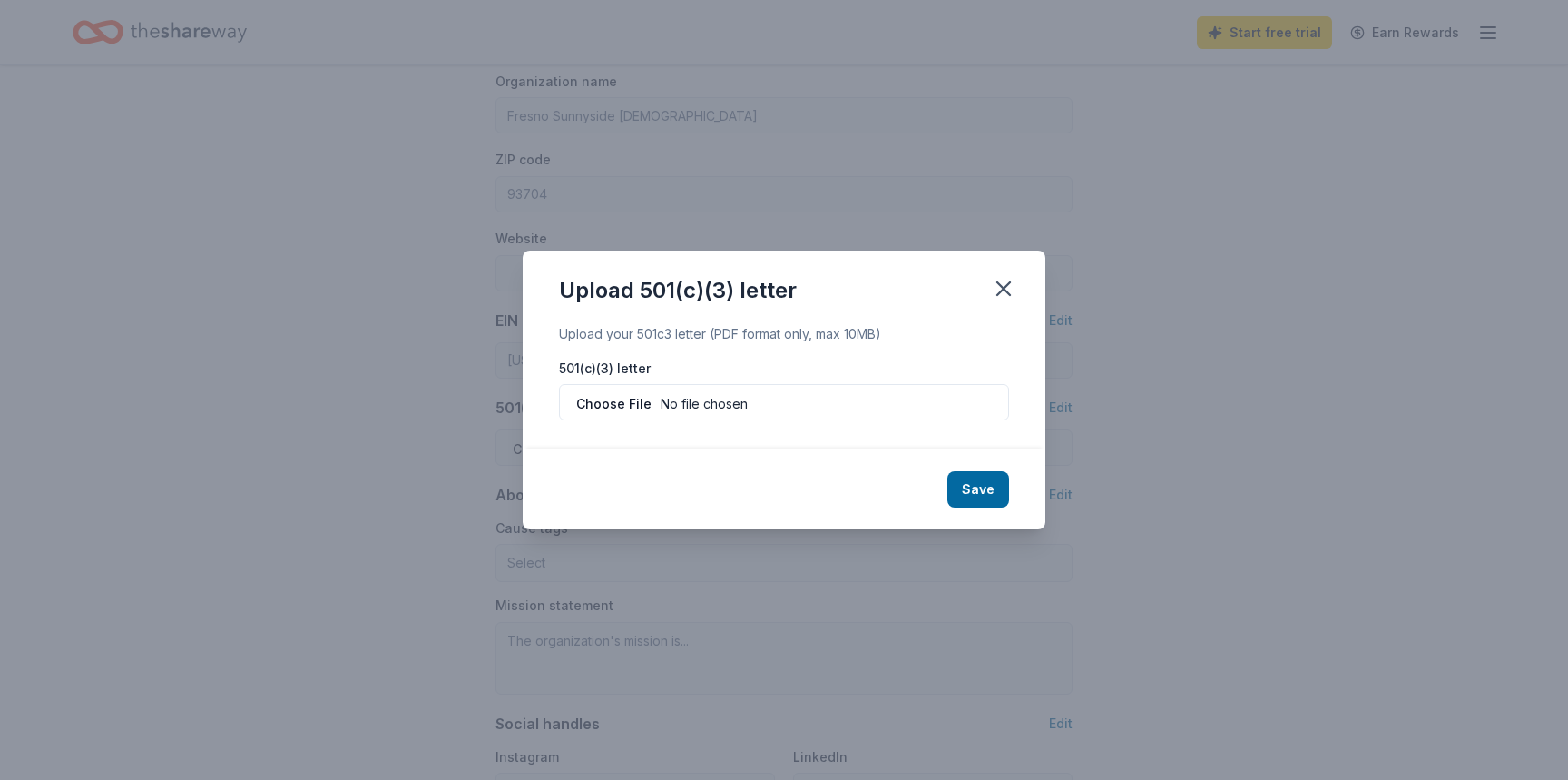
click at [968, 419] on input "file" at bounding box center [784, 402] width 450 height 36
click at [1000, 278] on icon "button" at bounding box center [1004, 289] width 26 height 26
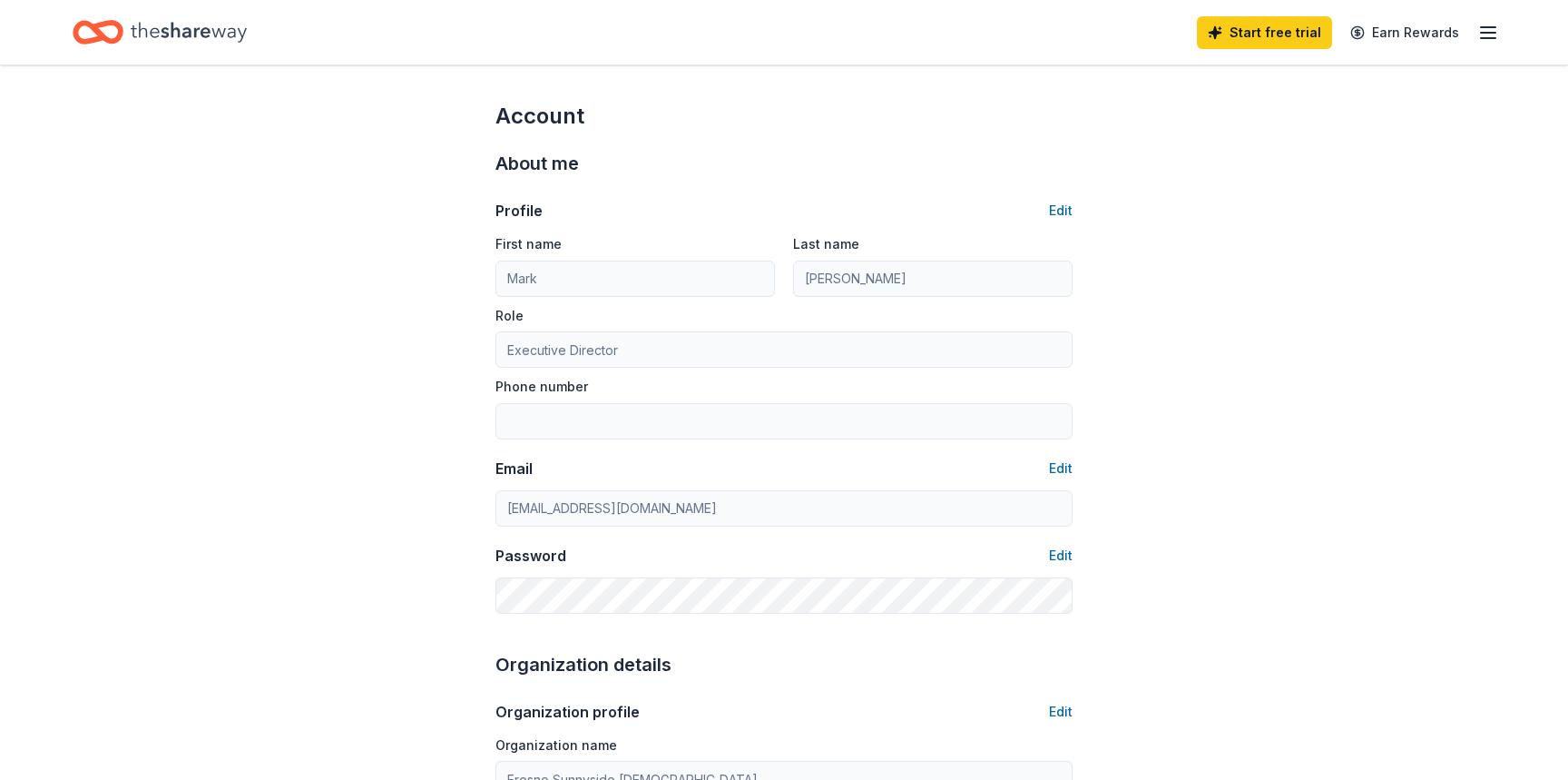
scroll to position [0, 0]
click at [1061, 211] on button "Edit" at bounding box center [1061, 211] width 24 height 22
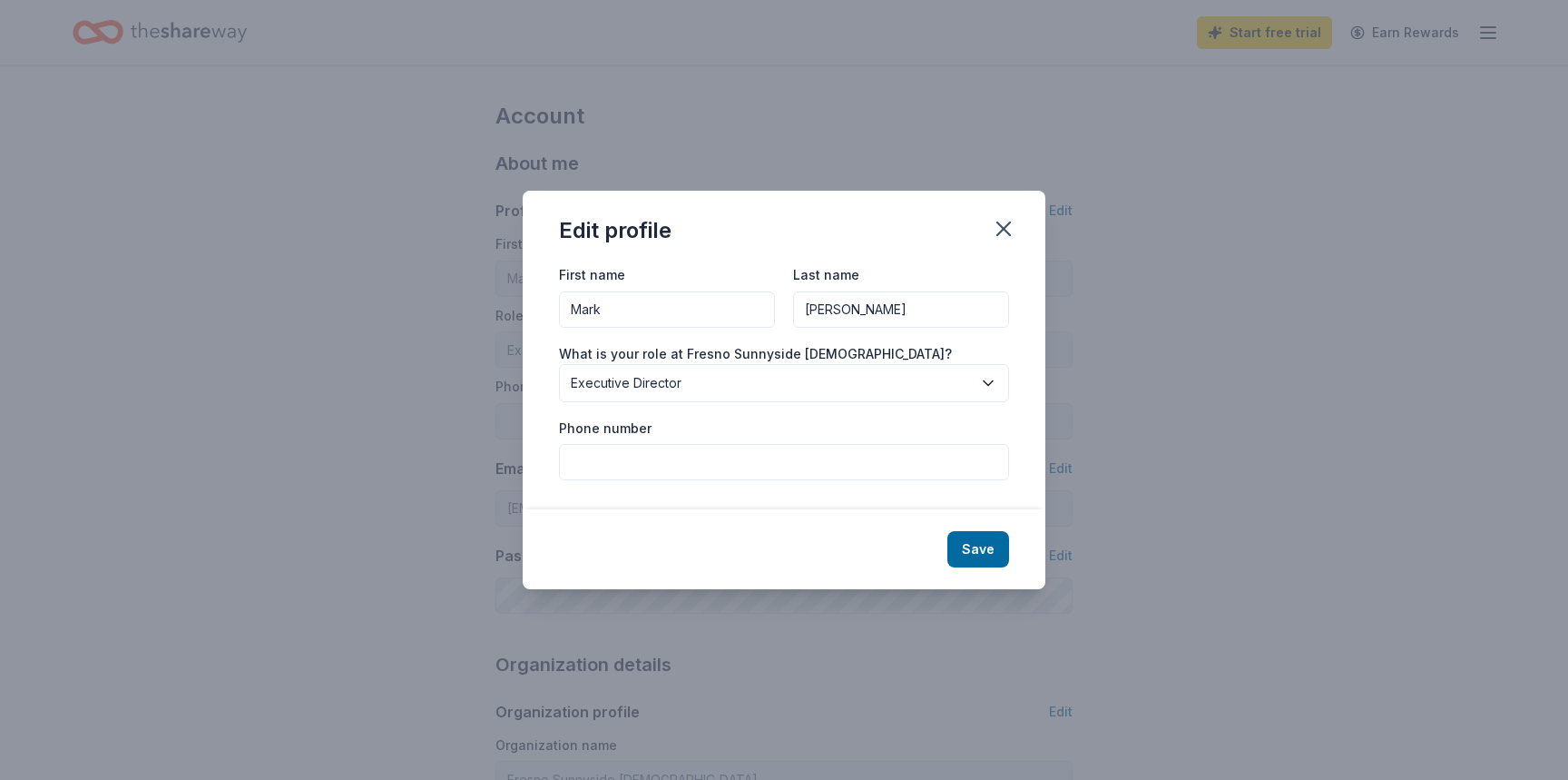
click at [809, 482] on div "First name Mark Last name Howard What is your role at Fresno Sunnyside Seventh-…" at bounding box center [784, 387] width 522 height 247
type input "951-545-6421"
click at [969, 538] on button "Save" at bounding box center [978, 549] width 62 height 36
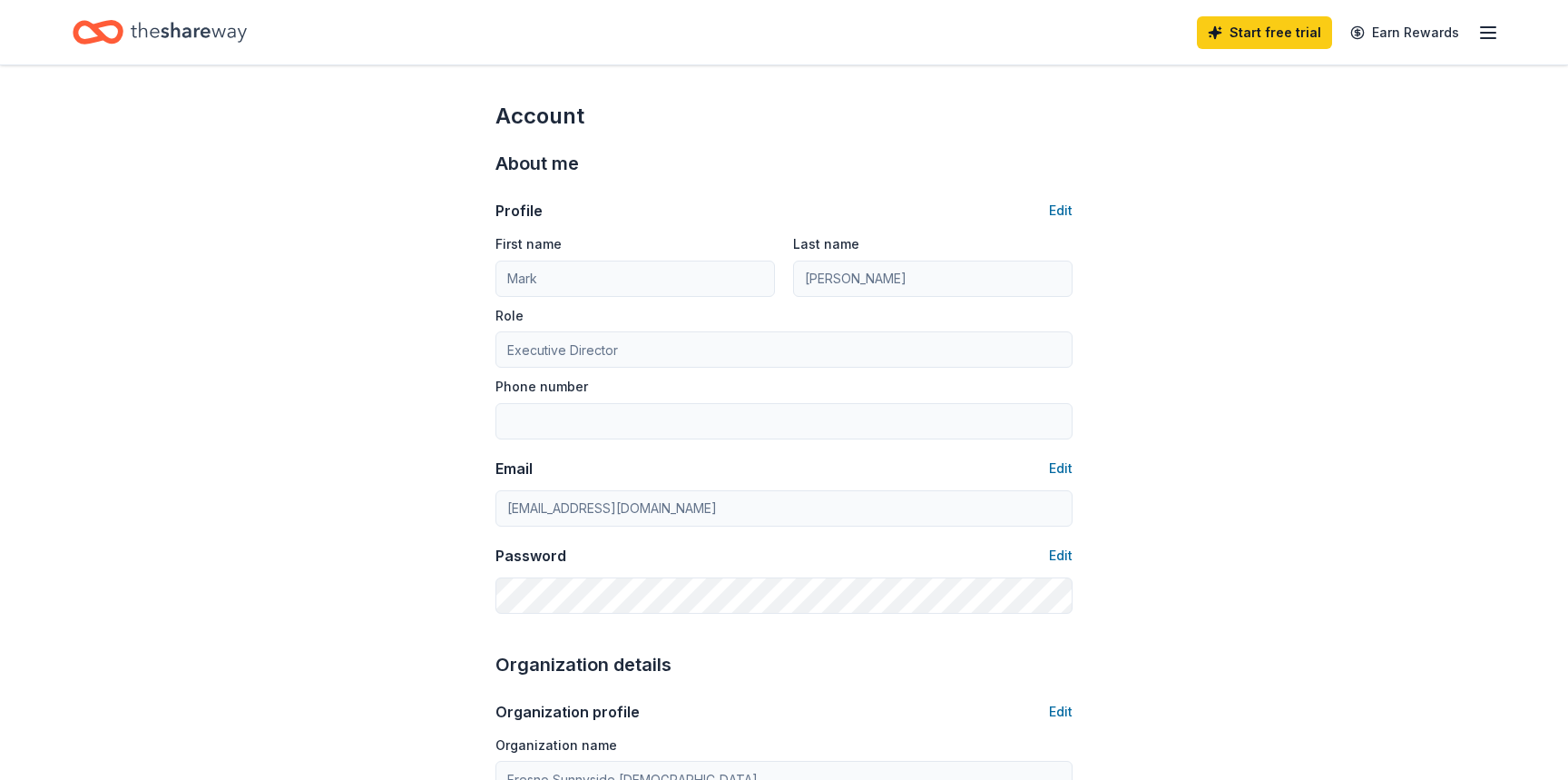
type input "951-545-6421"
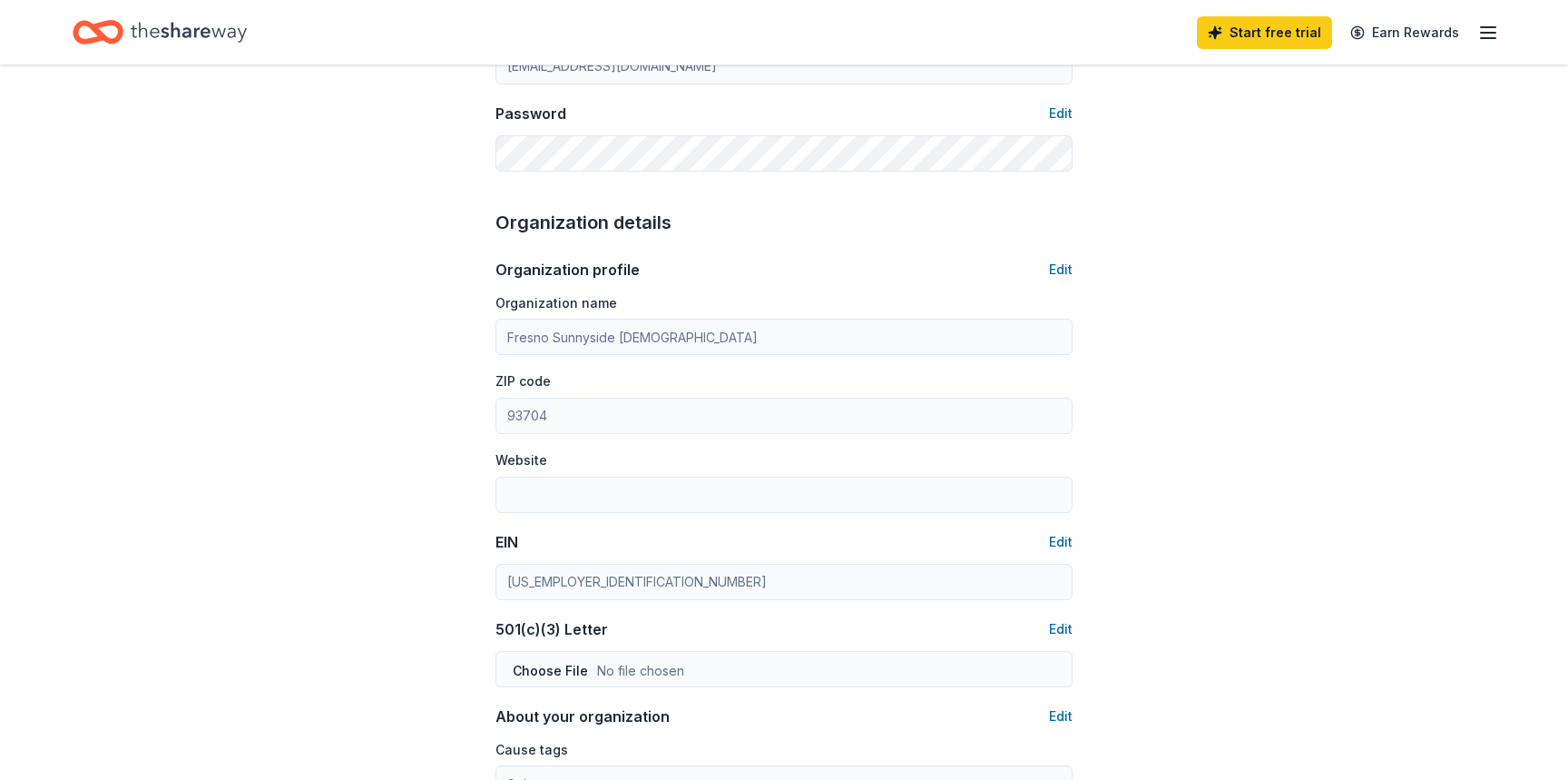
scroll to position [442, 0]
click at [1061, 266] on button "Edit" at bounding box center [1061, 270] width 24 height 22
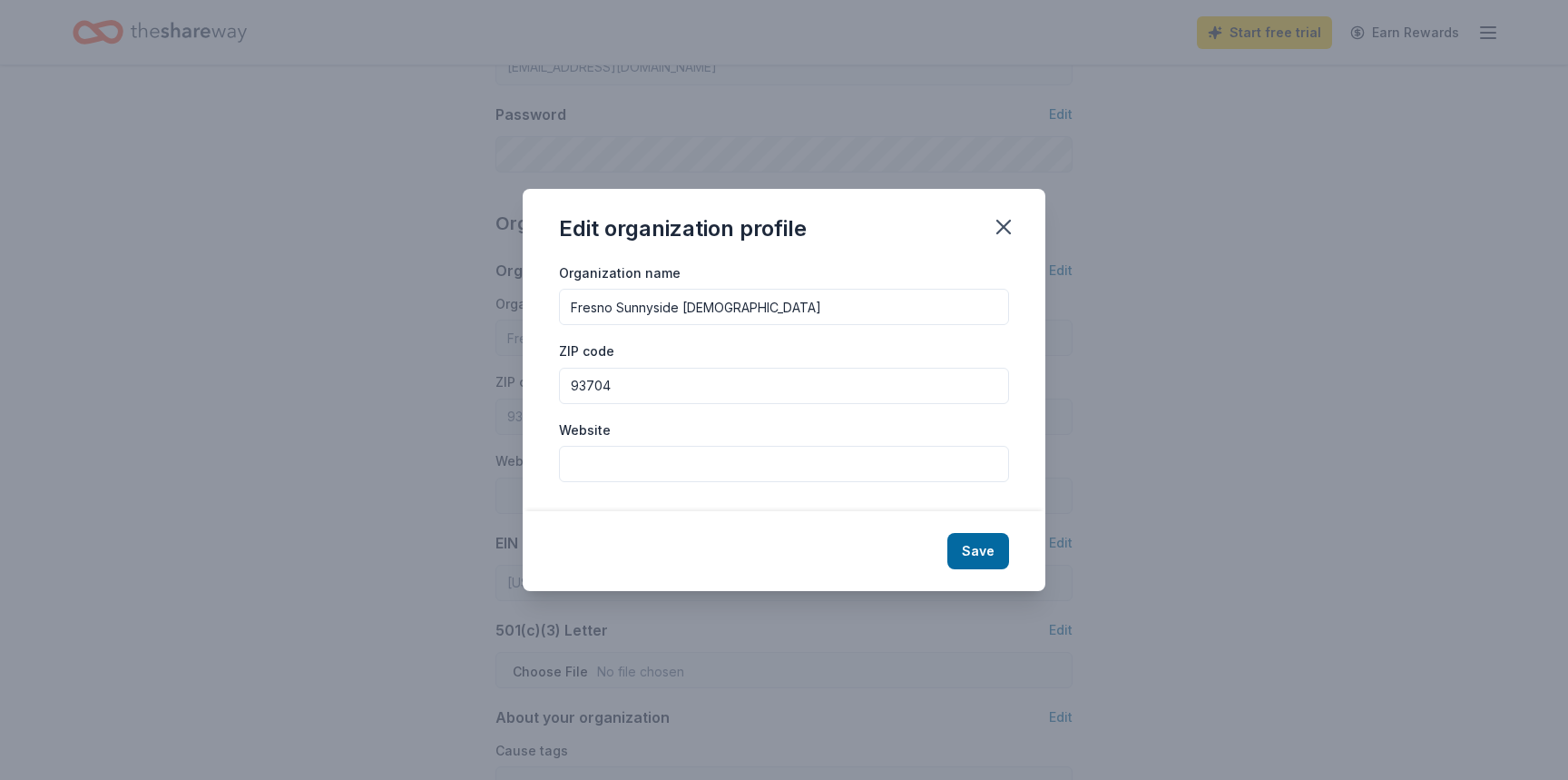
click at [883, 460] on input "Website" at bounding box center [784, 463] width 450 height 36
paste input "https://sunnysidesda.org/"
type input "https://sunnysidesda.org/"
click at [974, 538] on button "Save" at bounding box center [978, 551] width 62 height 36
type input "https://sunnysidesda.org/"
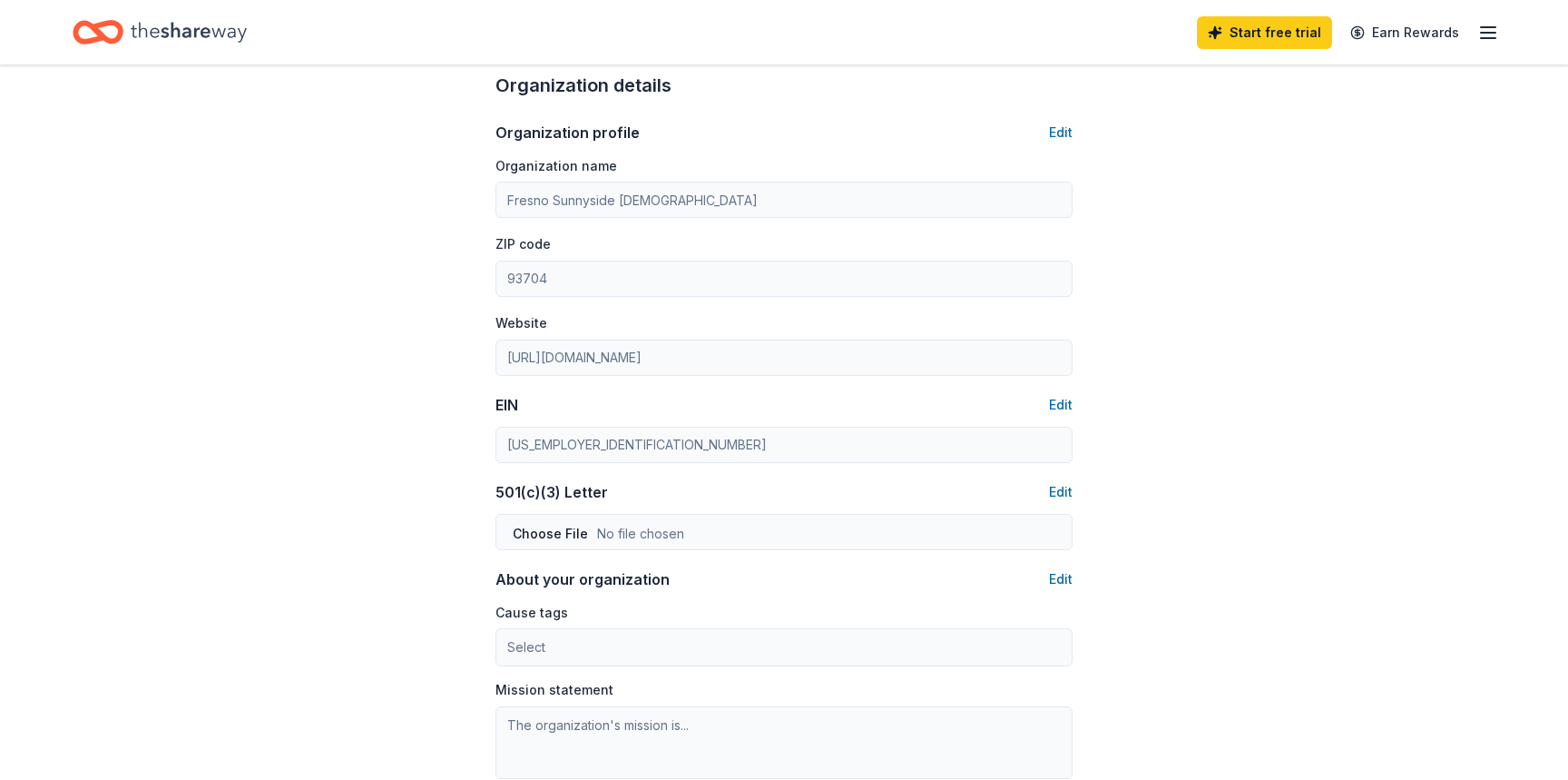
scroll to position [580, 0]
click at [1061, 488] on button "Edit" at bounding box center [1061, 491] width 24 height 22
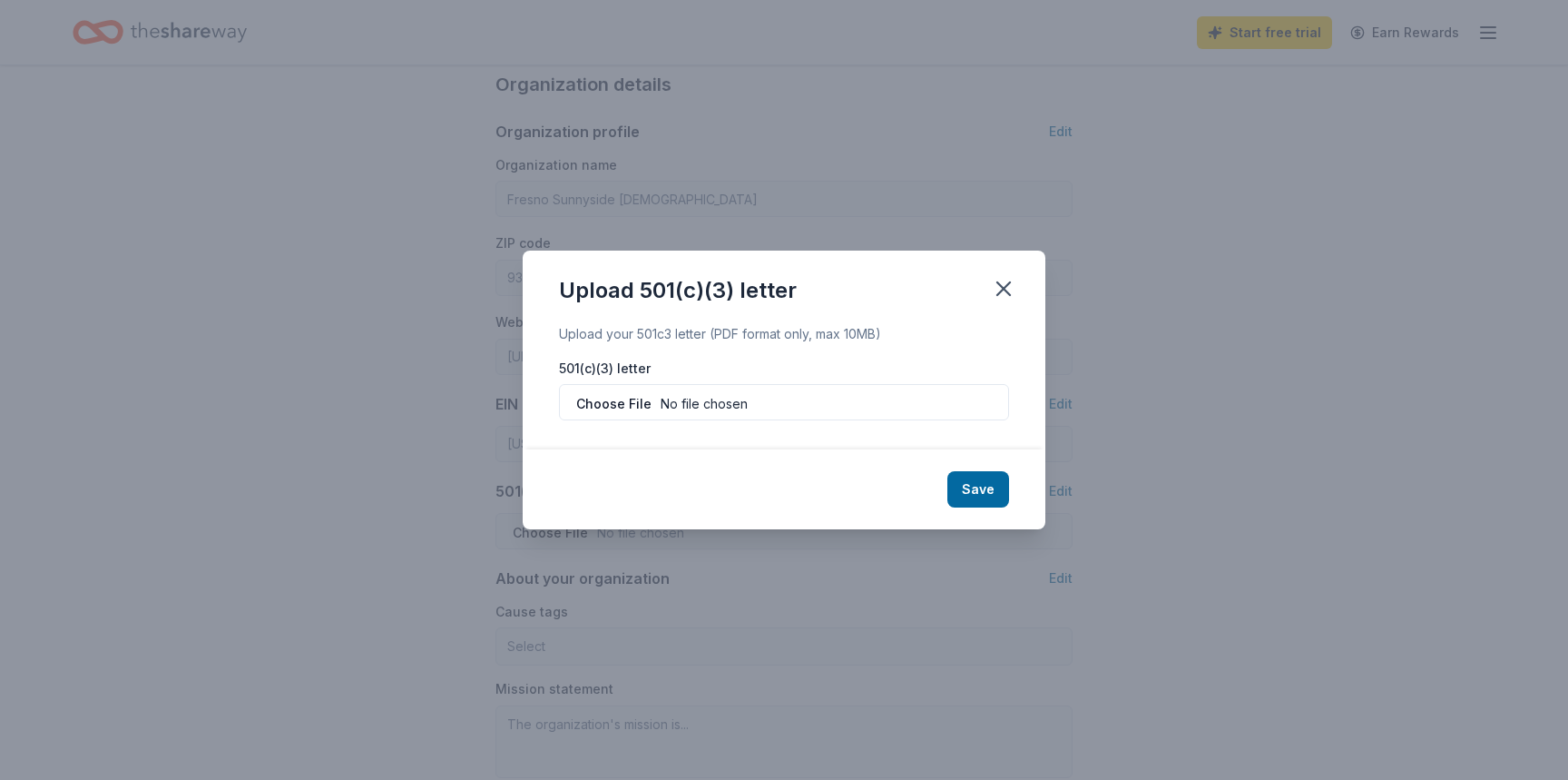
click at [786, 406] on input "file" at bounding box center [784, 402] width 450 height 36
click at [889, 412] on input "file" at bounding box center [784, 402] width 450 height 36
drag, startPoint x: 892, startPoint y: 412, endPoint x: 905, endPoint y: 412, distance: 13.0
click at [905, 412] on input "file" at bounding box center [784, 402] width 450 height 36
click at [783, 288] on div "Upload 501(c)(3) letter" at bounding box center [677, 290] width 238 height 29
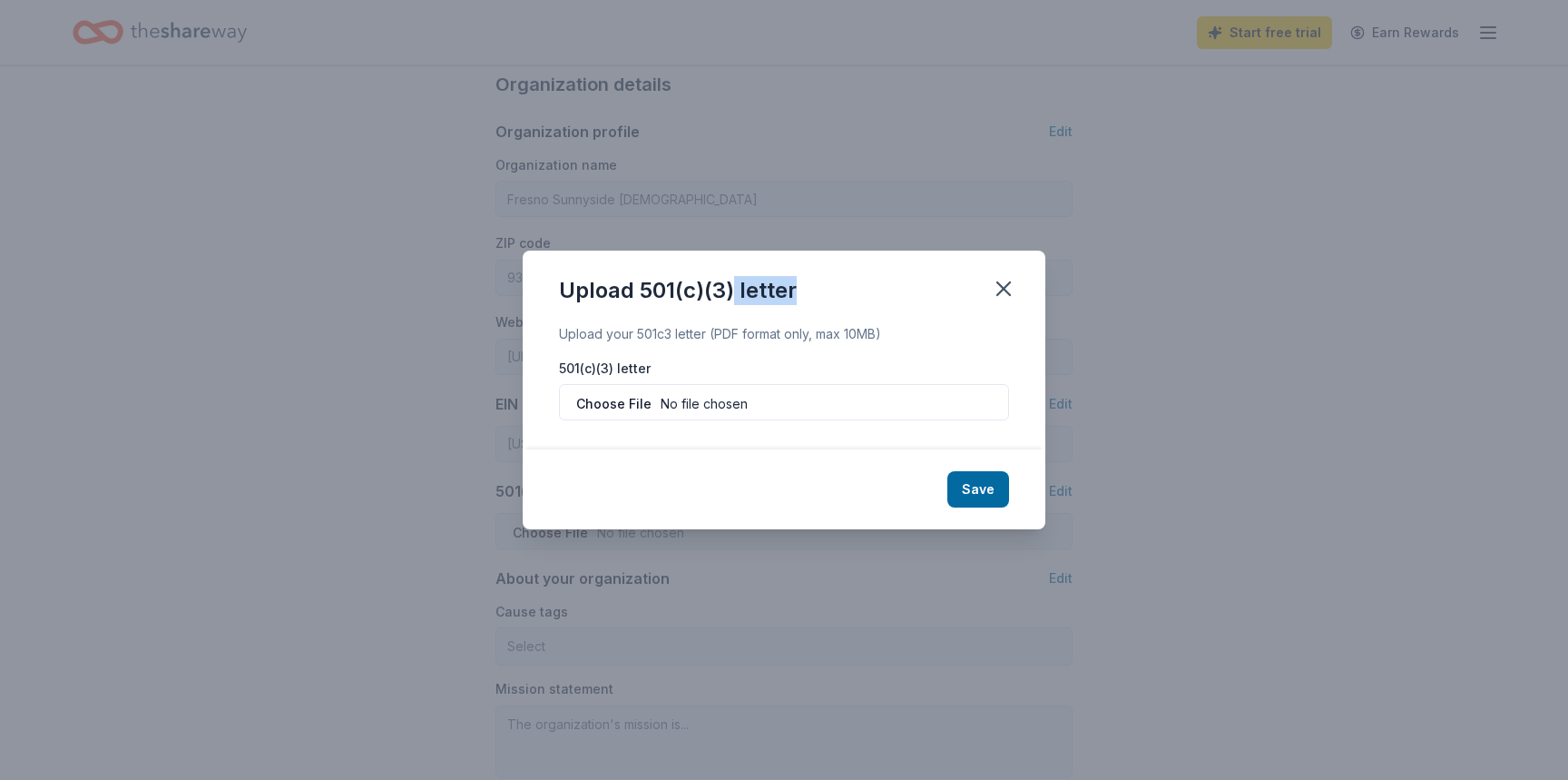
drag, startPoint x: 798, startPoint y: 291, endPoint x: 737, endPoint y: 292, distance: 61.0
click at [737, 292] on div "Upload 501(c)(3) letter" at bounding box center [784, 287] width 522 height 73
click at [844, 300] on div "Upload 501(c)(3) letter" at bounding box center [784, 287] width 522 height 73
click at [818, 414] on input "file" at bounding box center [784, 402] width 450 height 36
click at [1002, 292] on icon "button" at bounding box center [1003, 288] width 13 height 13
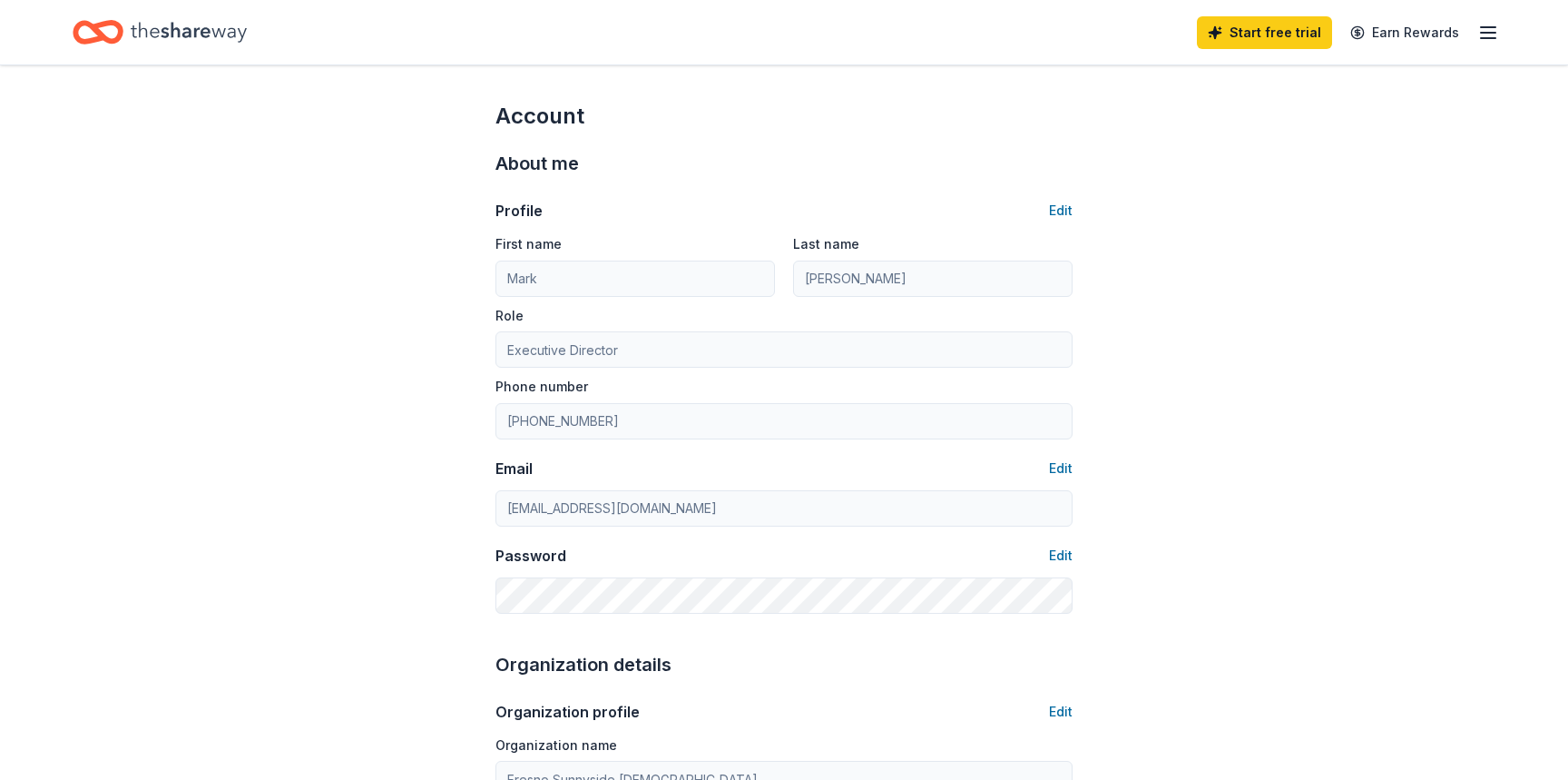
scroll to position [0, 0]
click at [1489, 39] on icon "button" at bounding box center [1488, 33] width 22 height 22
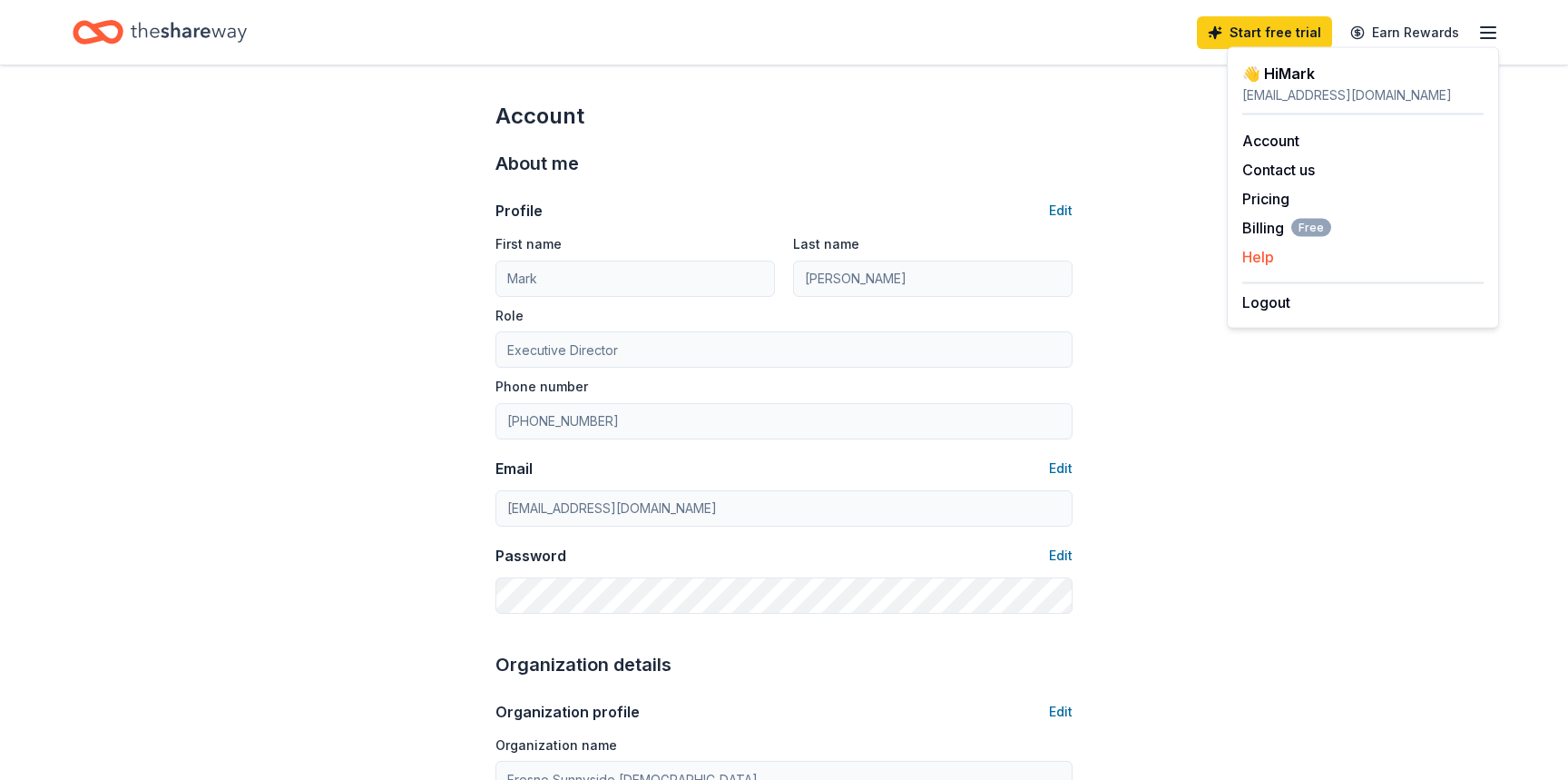
click at [1268, 253] on button "Help" at bounding box center [1259, 257] width 32 height 22
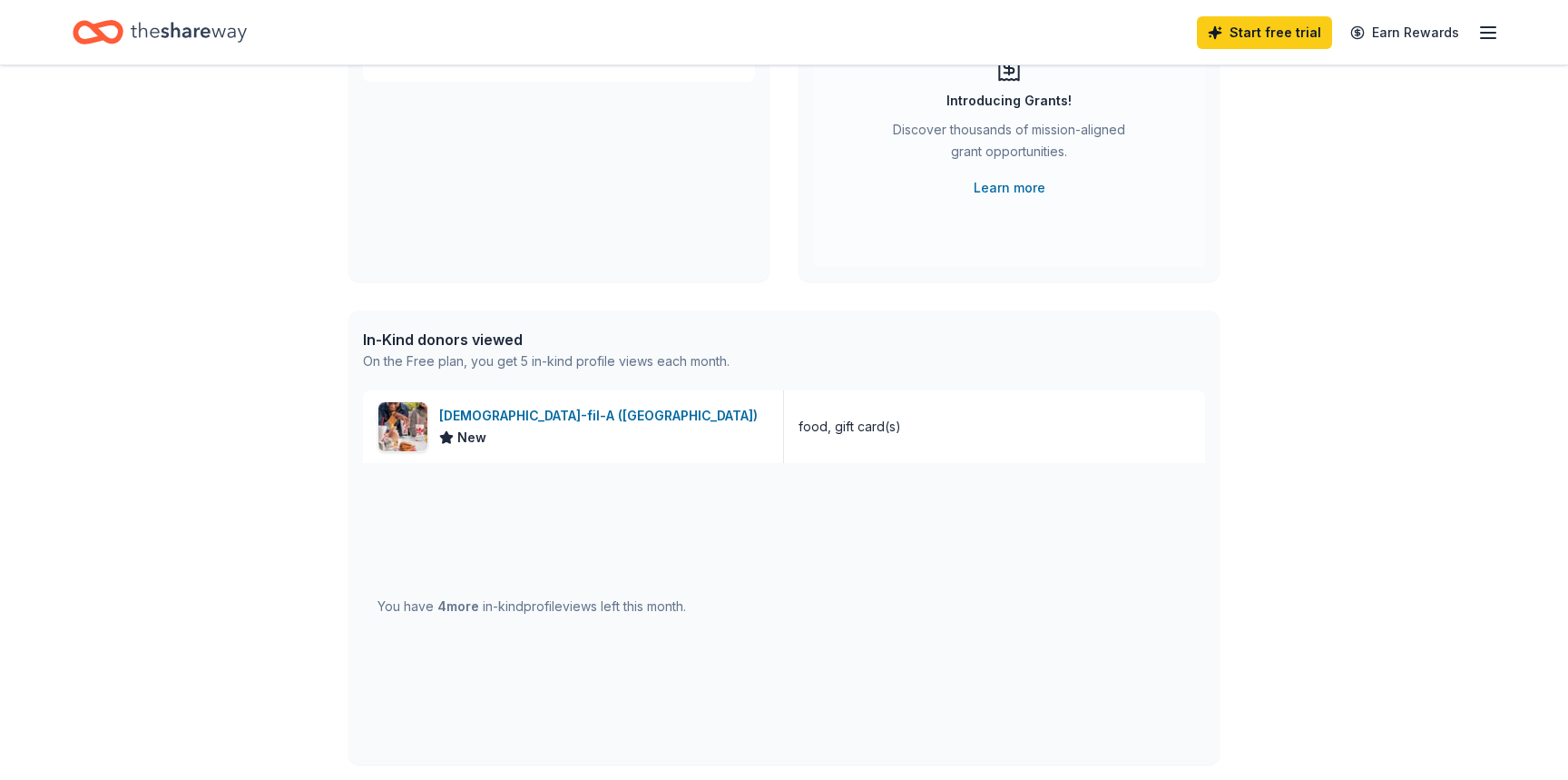
scroll to position [236, 0]
click at [649, 550] on div "You have 4 more in-kind profile views left this month." at bounding box center [784, 605] width 843 height 287
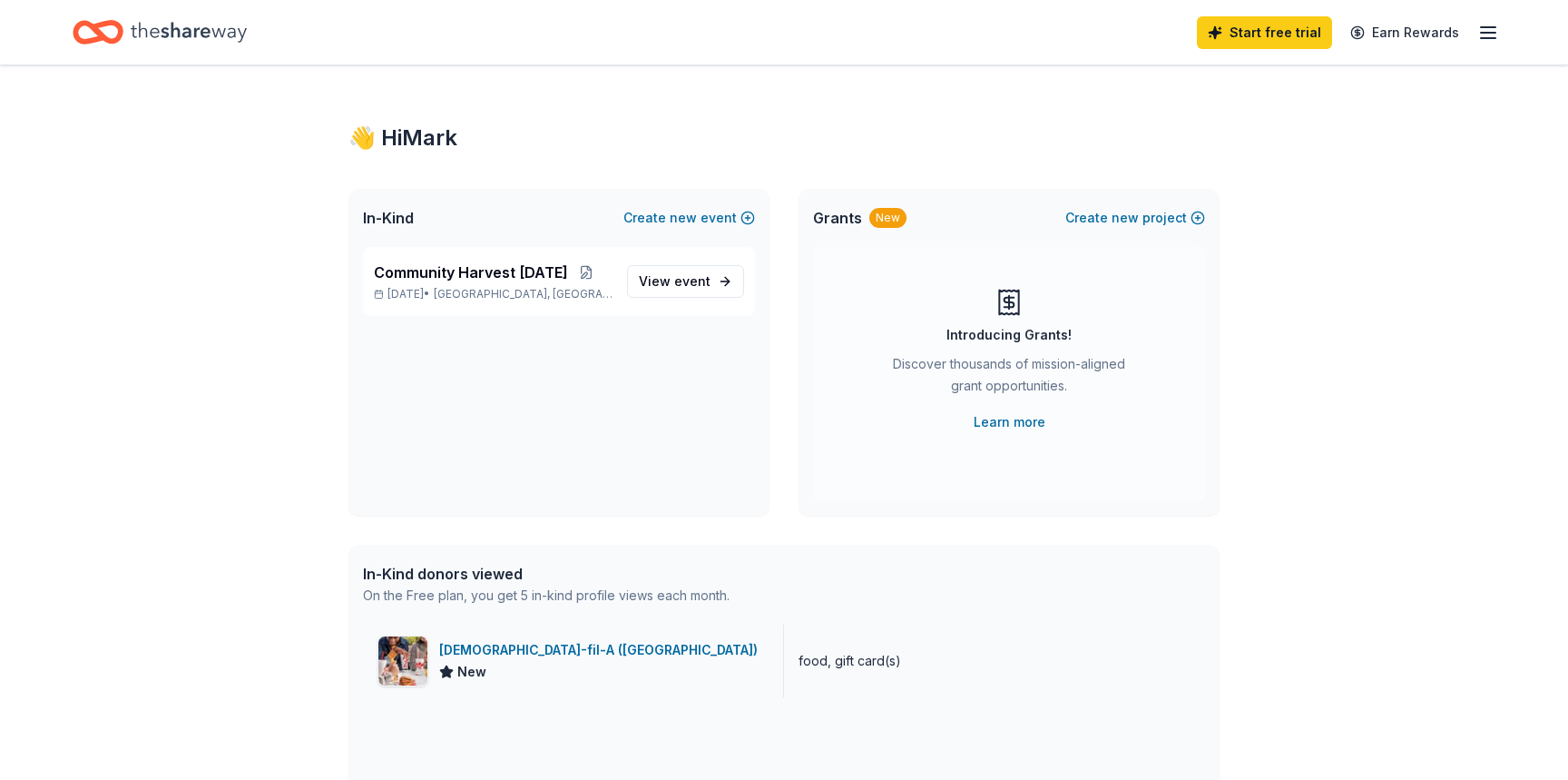
scroll to position [0, 0]
click at [694, 291] on span "View event" at bounding box center [674, 281] width 72 height 22
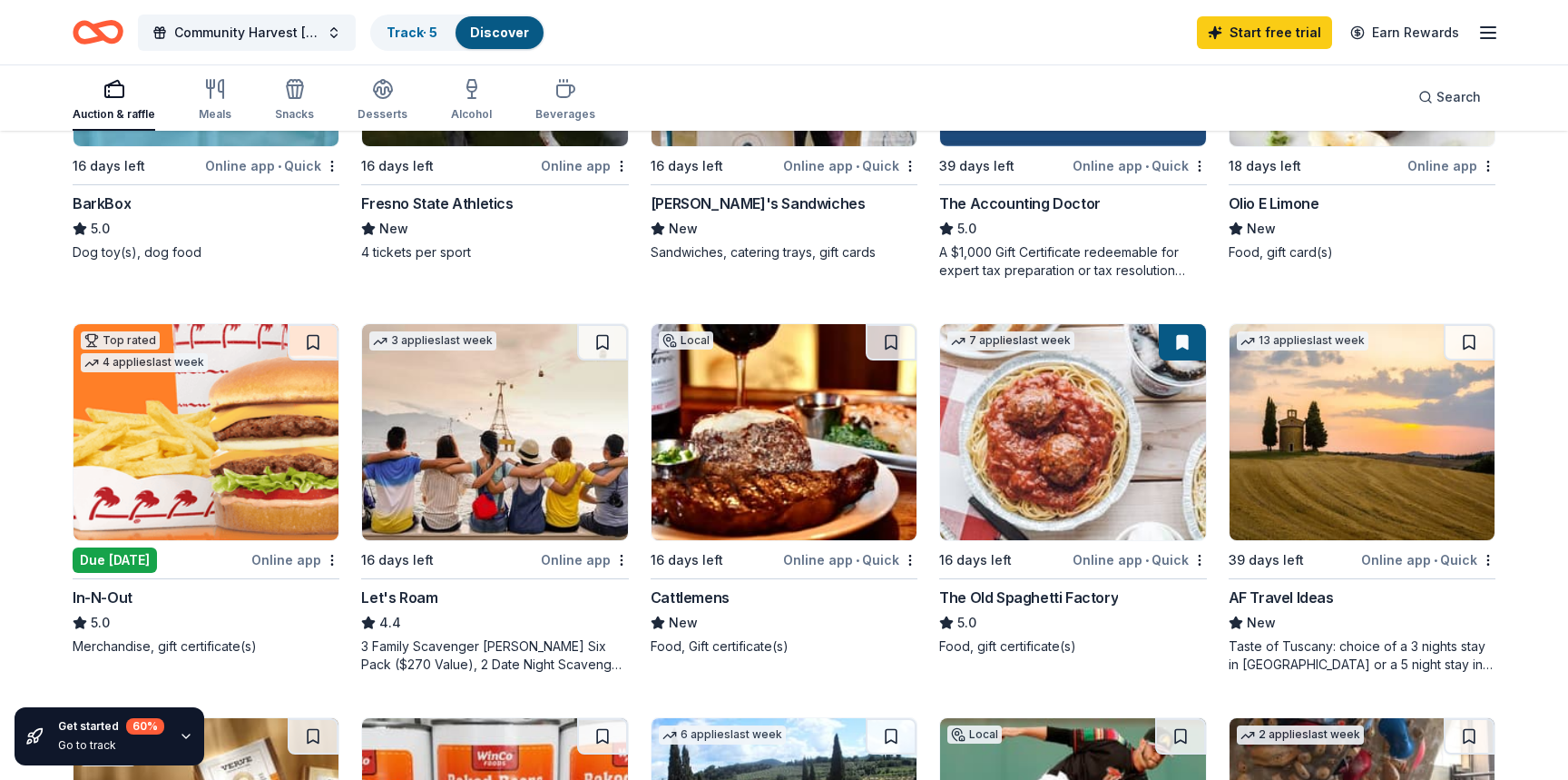
scroll to position [783, 0]
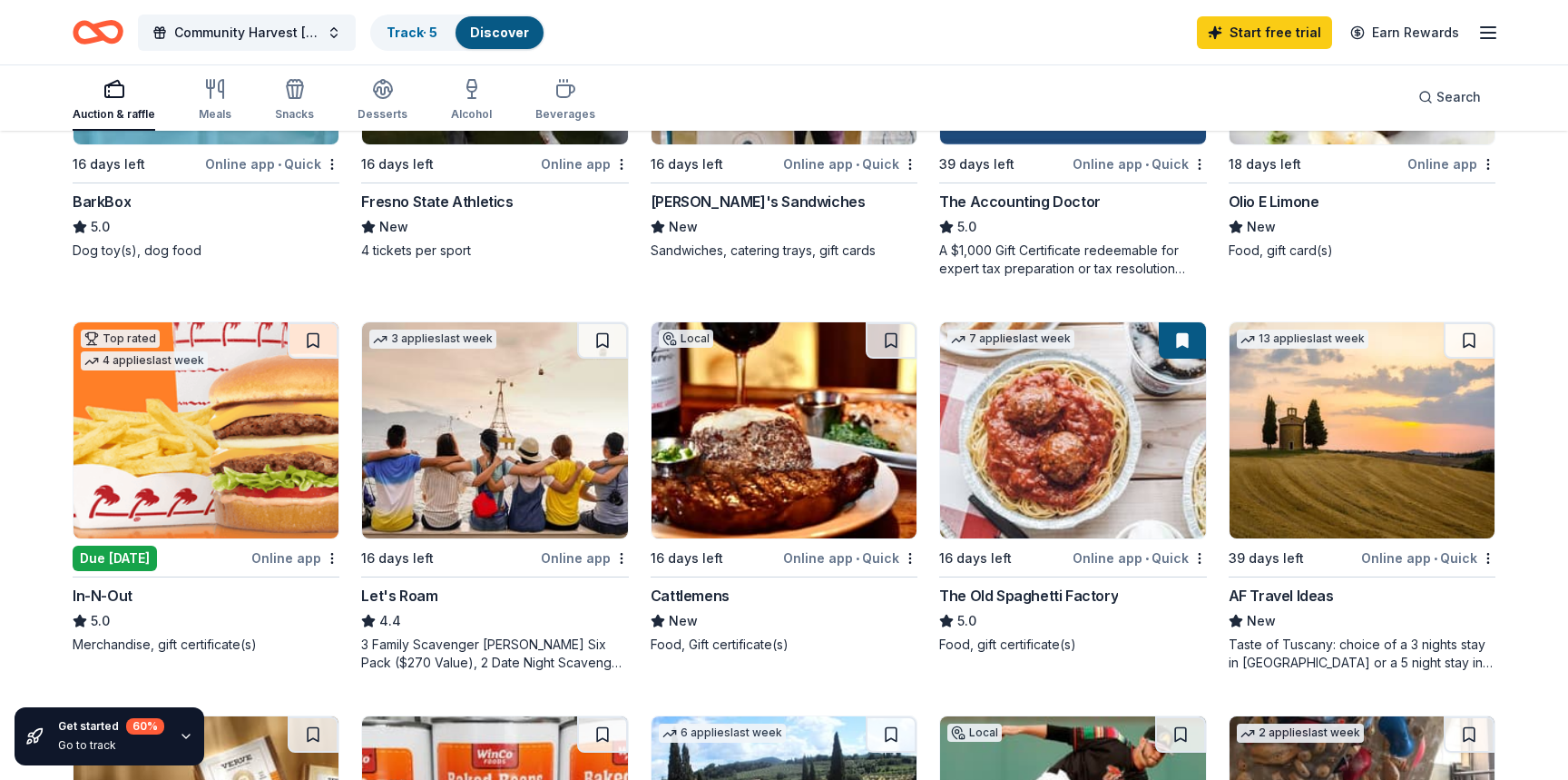
click at [216, 427] on img at bounding box center [206, 430] width 265 height 216
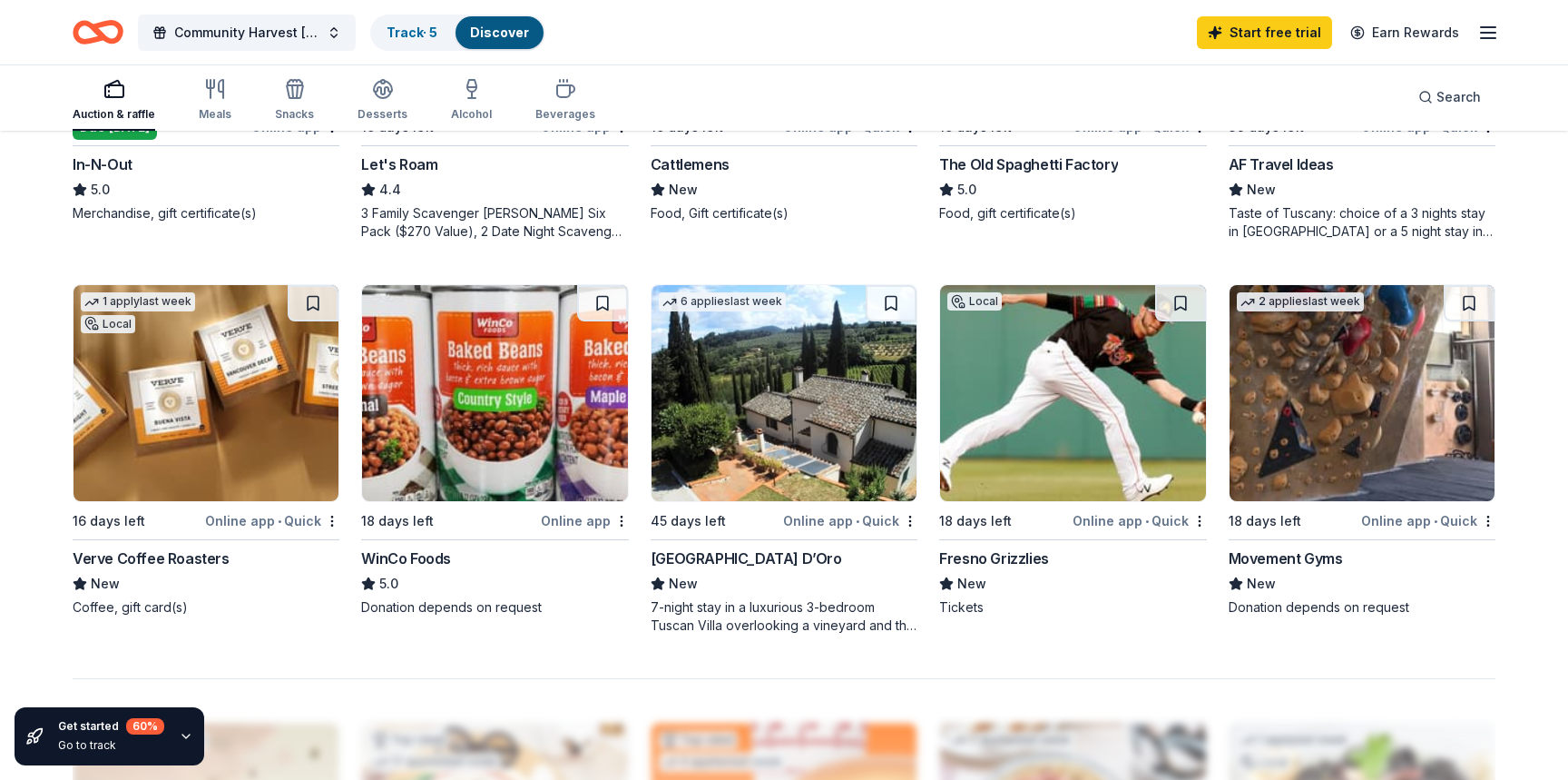
scroll to position [1208, 0]
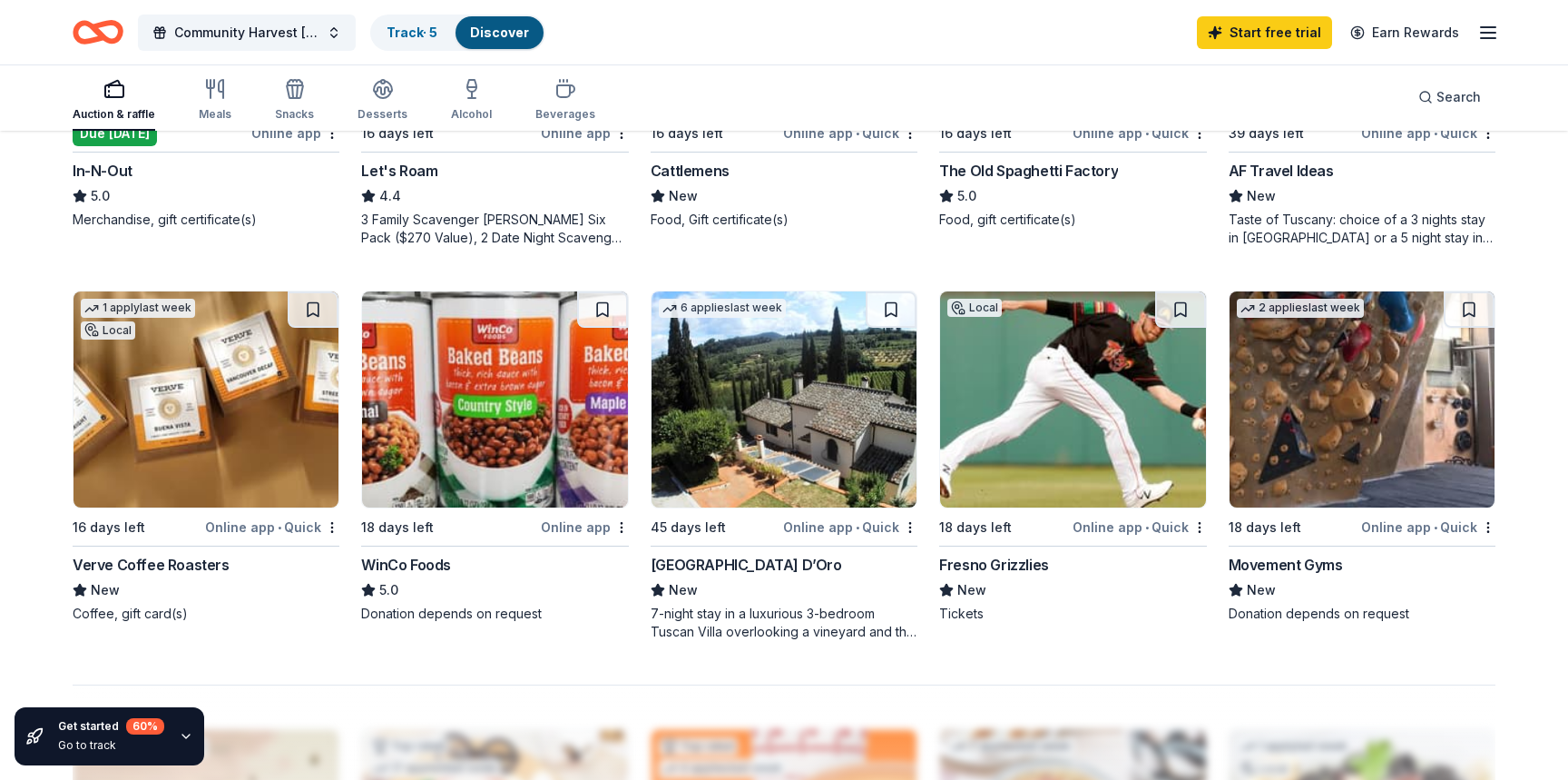
click at [545, 403] on img at bounding box center [494, 399] width 265 height 216
click at [242, 410] on img at bounding box center [206, 399] width 265 height 216
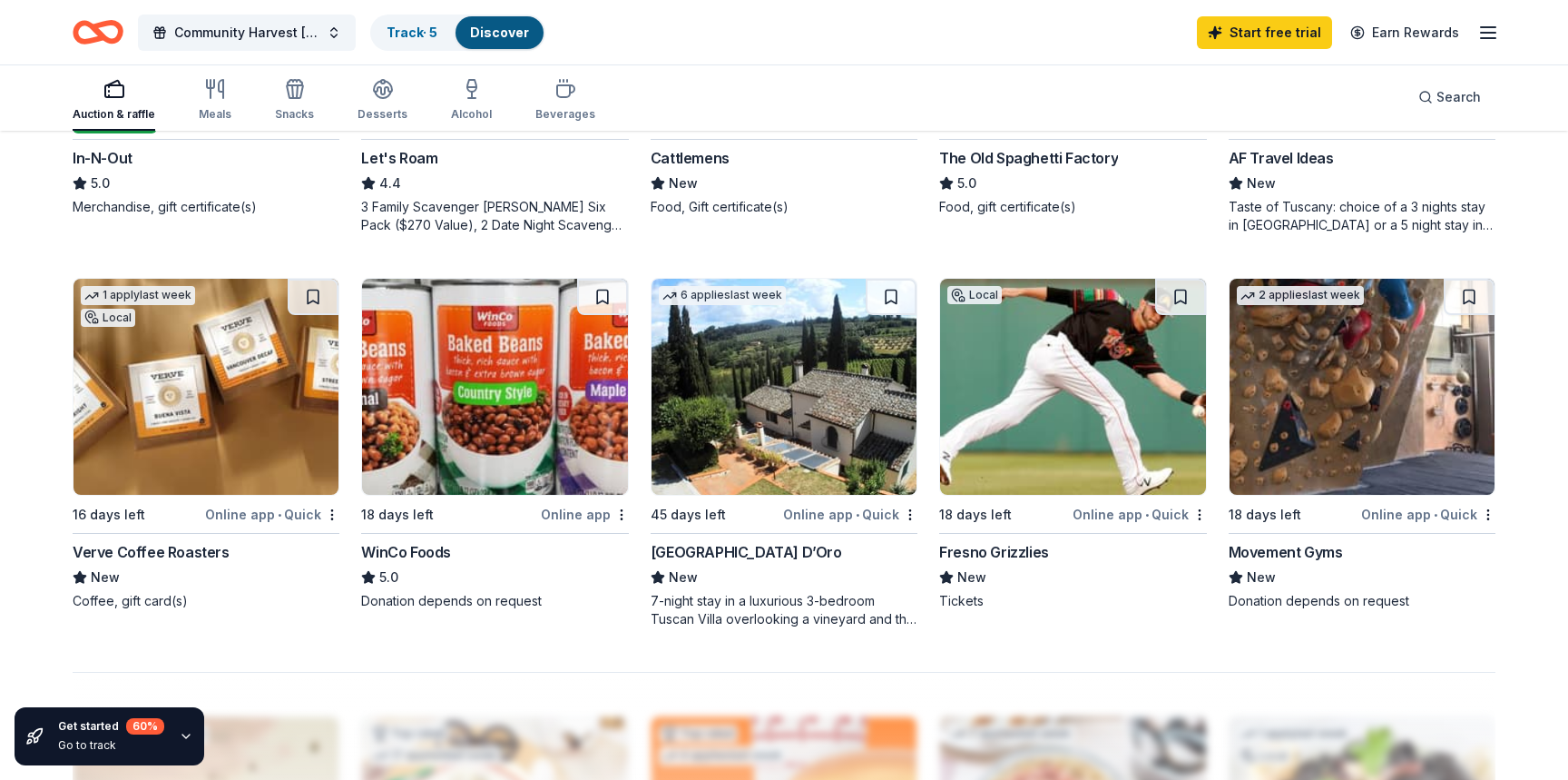
scroll to position [1245, 0]
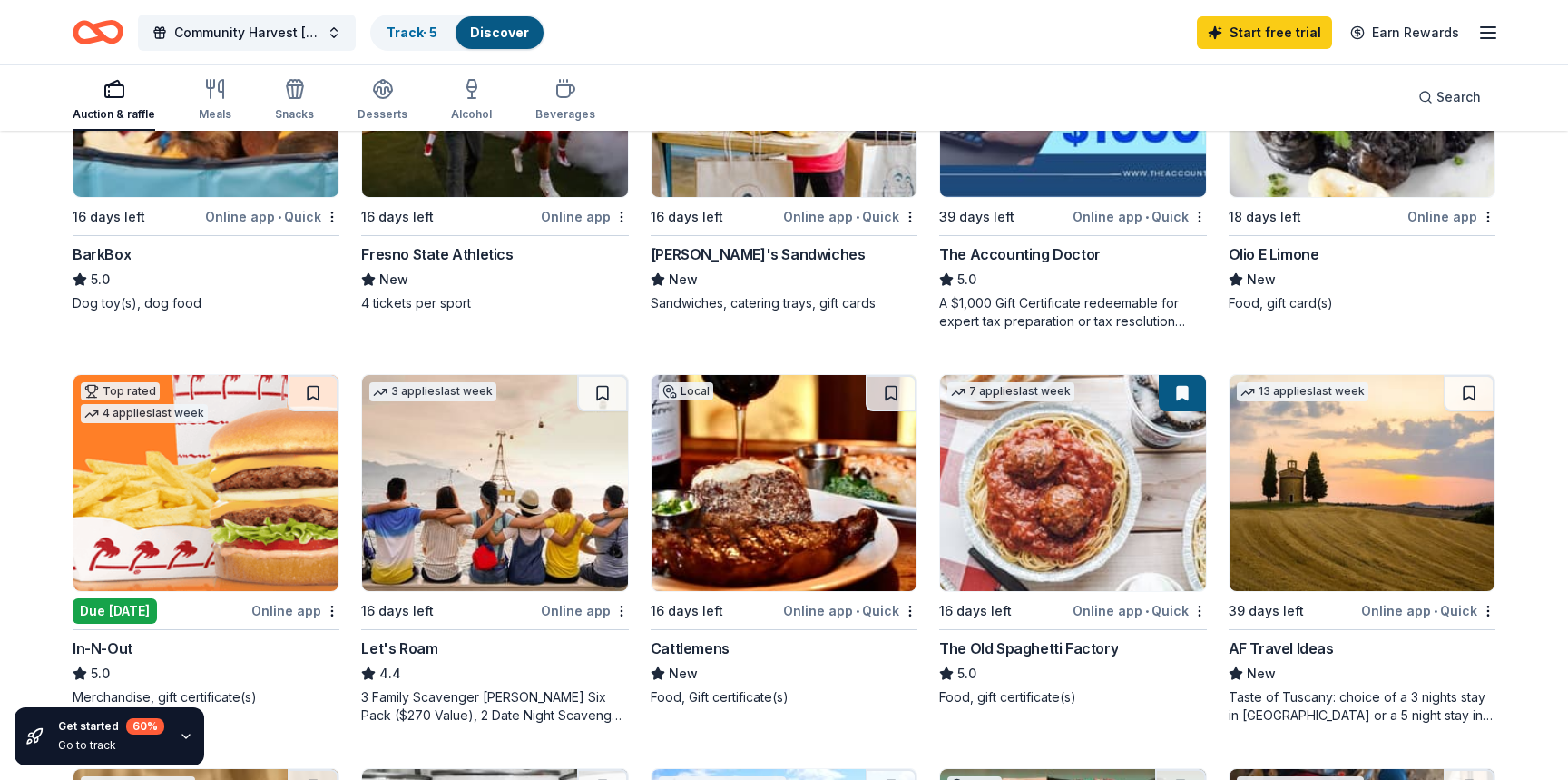
scroll to position [732, 0]
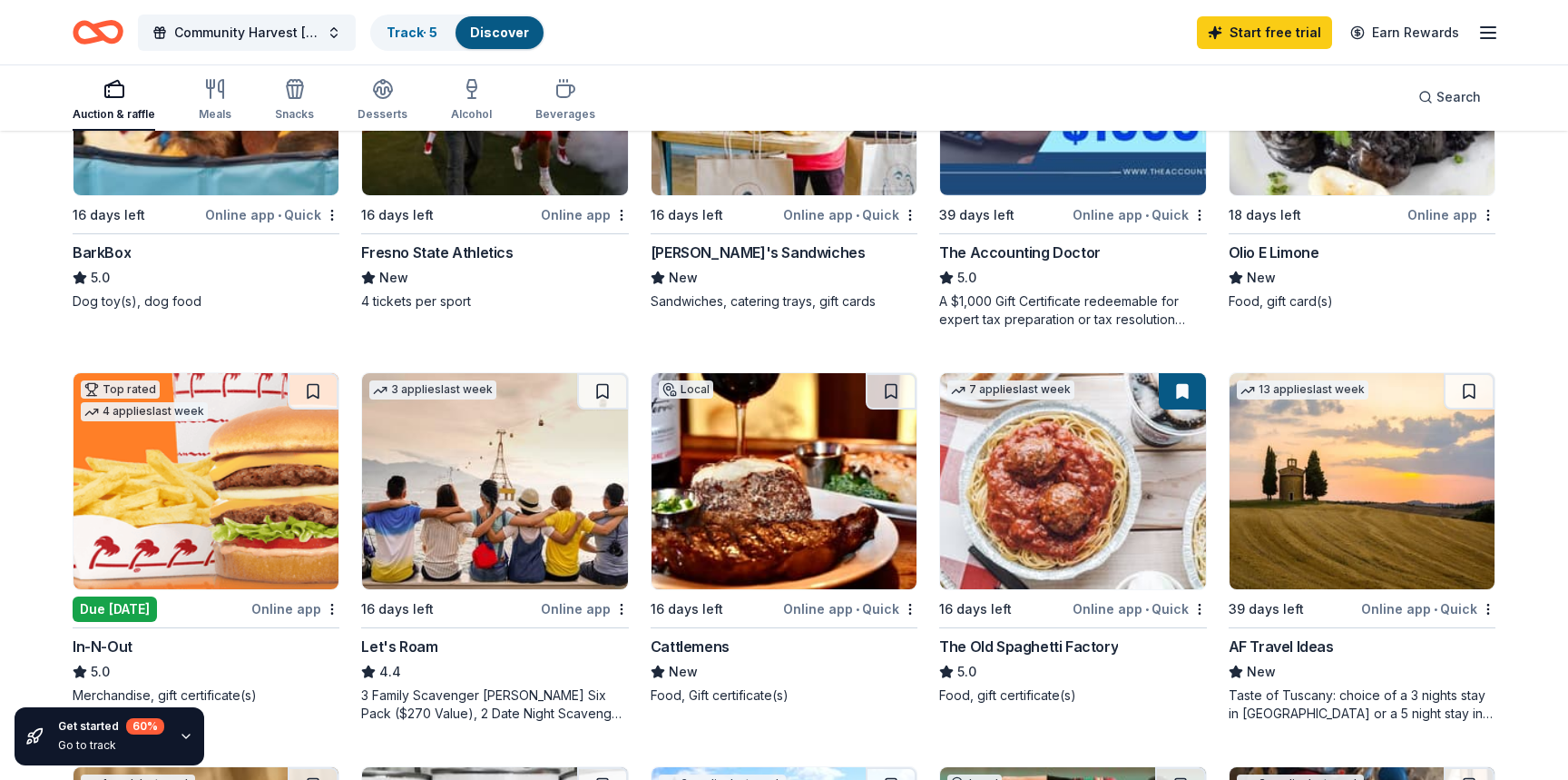
click at [1109, 499] on img at bounding box center [1072, 481] width 265 height 216
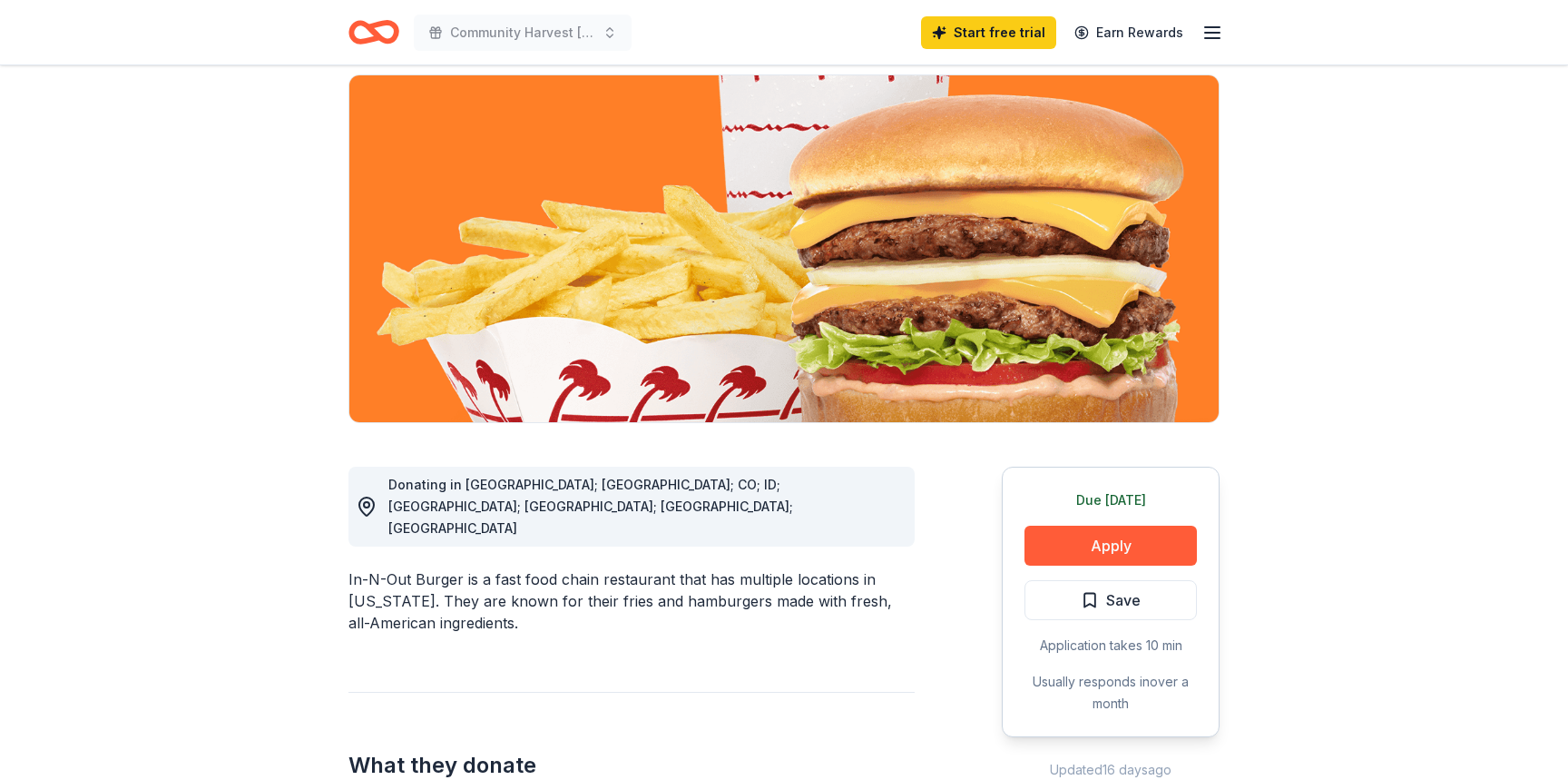
scroll to position [132, 0]
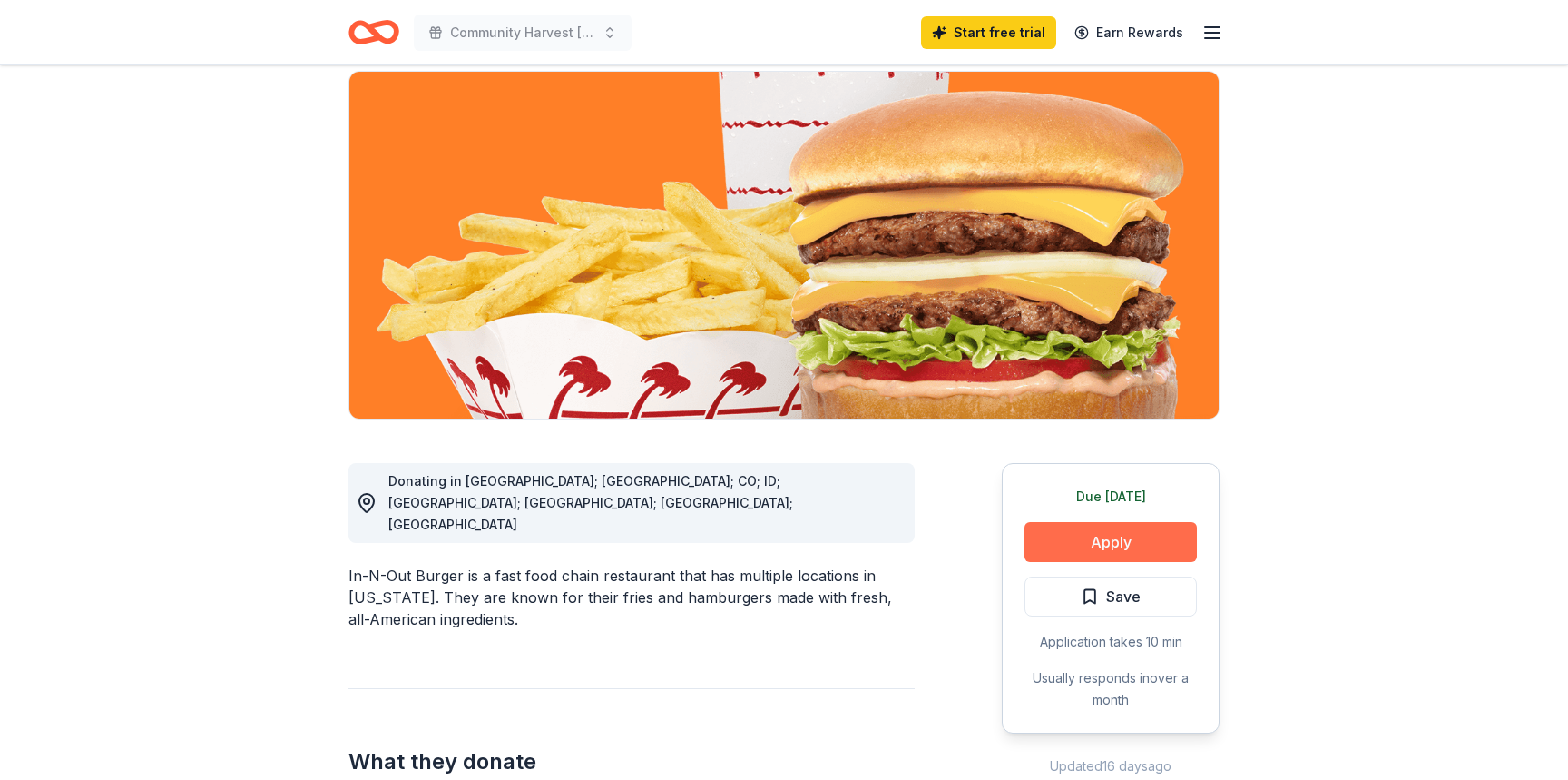
click at [1058, 540] on button "Apply" at bounding box center [1111, 542] width 172 height 40
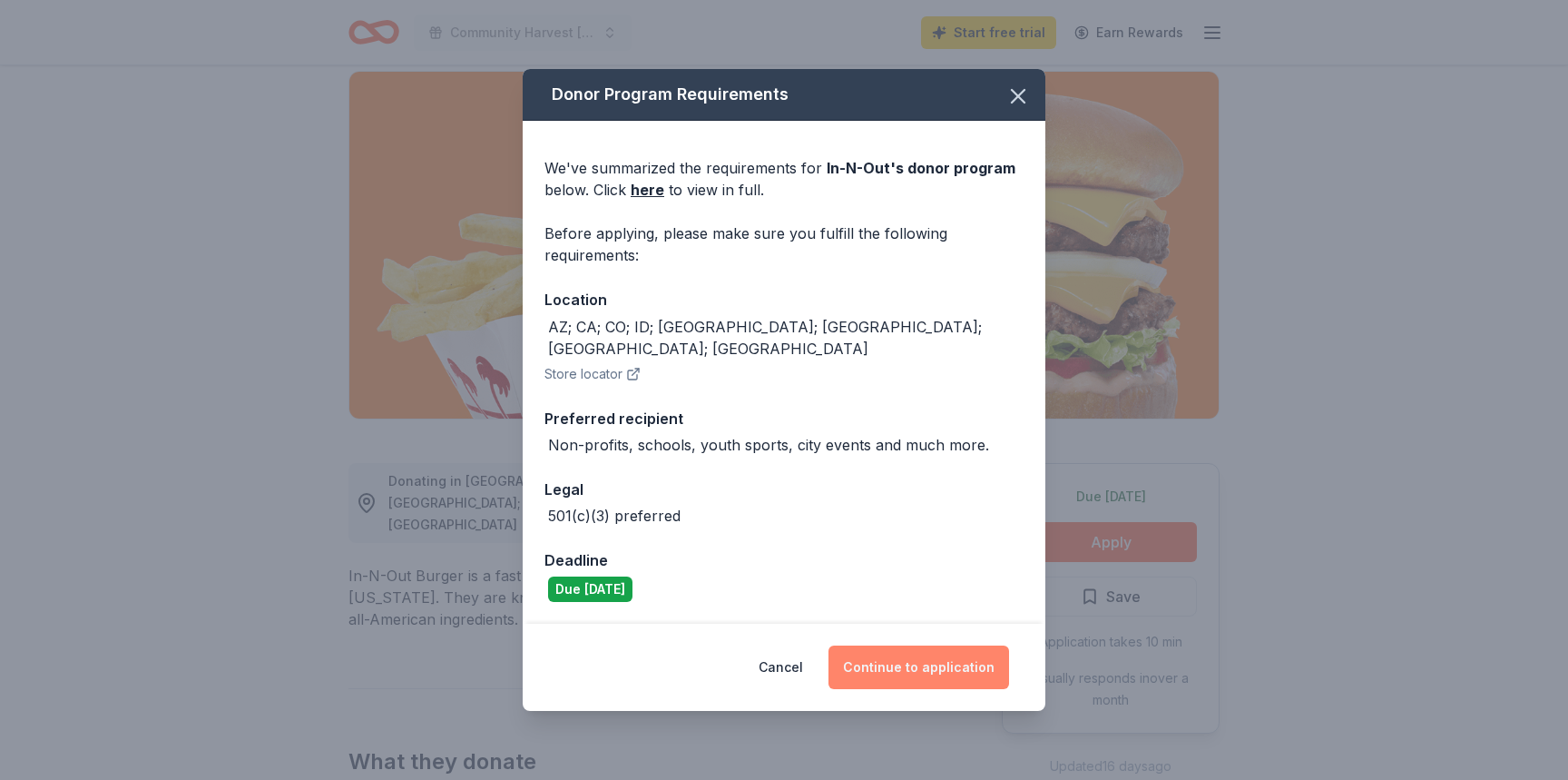
click at [919, 653] on button "Continue to application" at bounding box center [919, 668] width 180 height 43
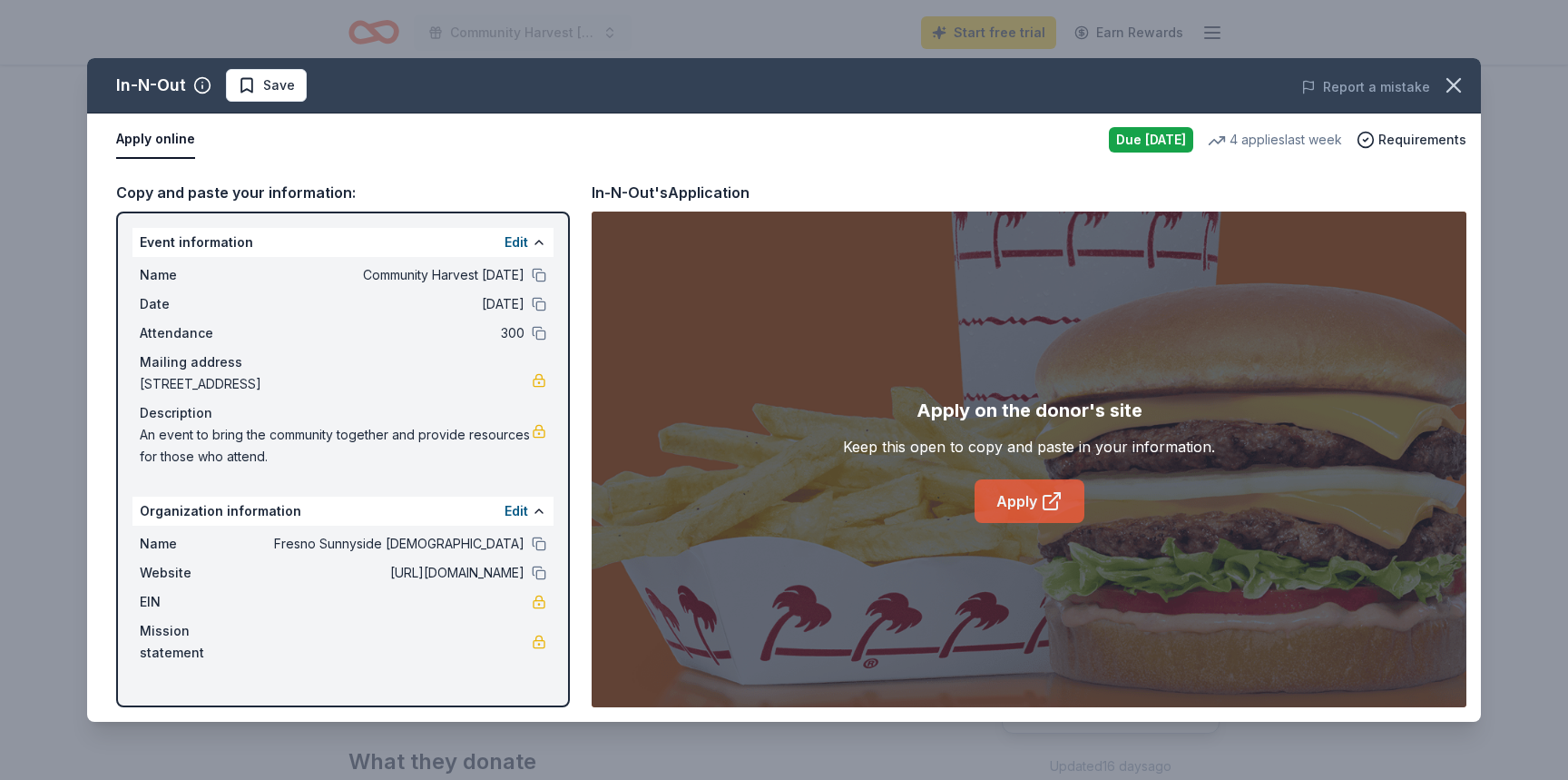
click at [1041, 501] on icon at bounding box center [1052, 501] width 22 height 22
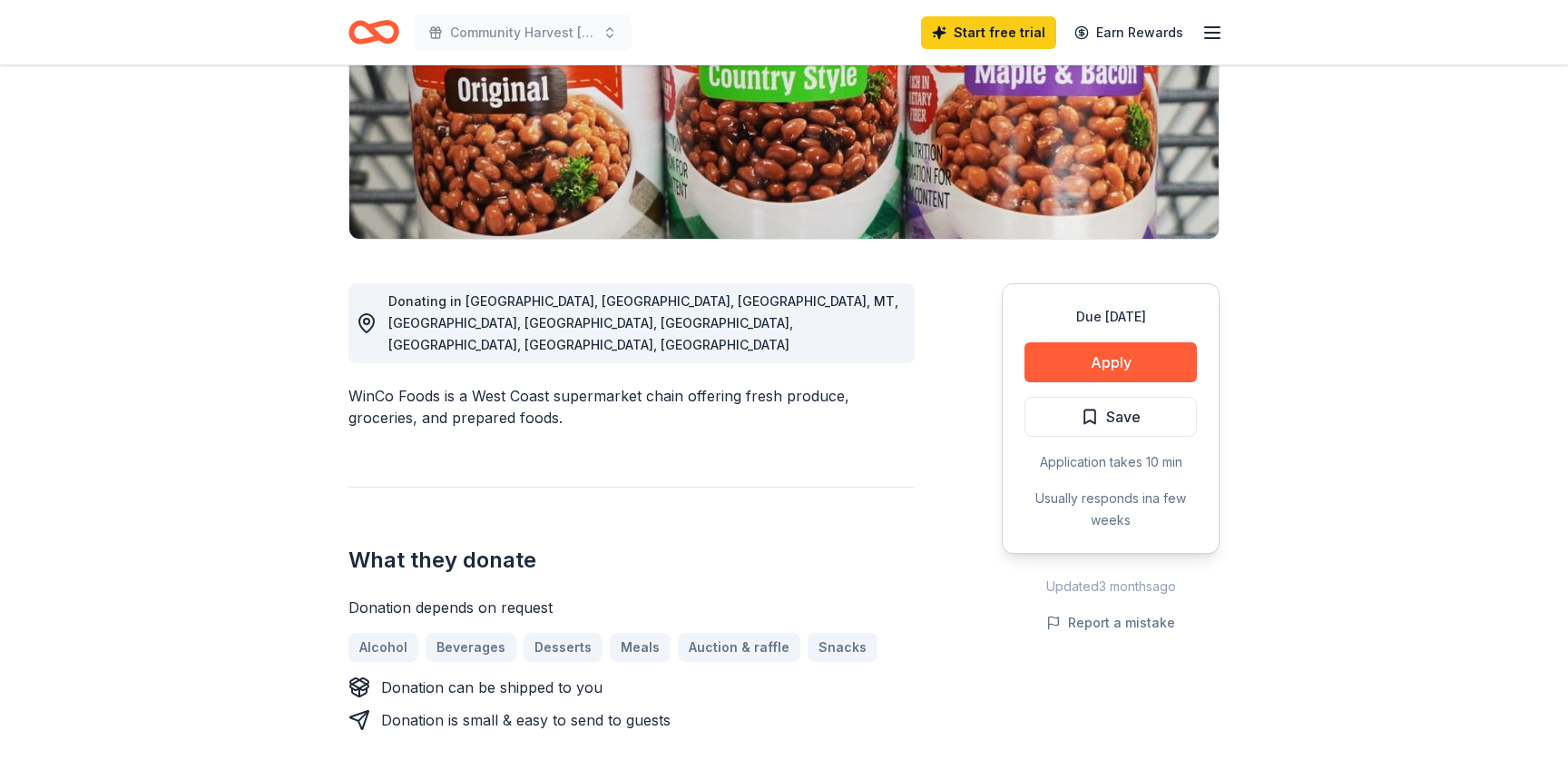
scroll to position [270, 0]
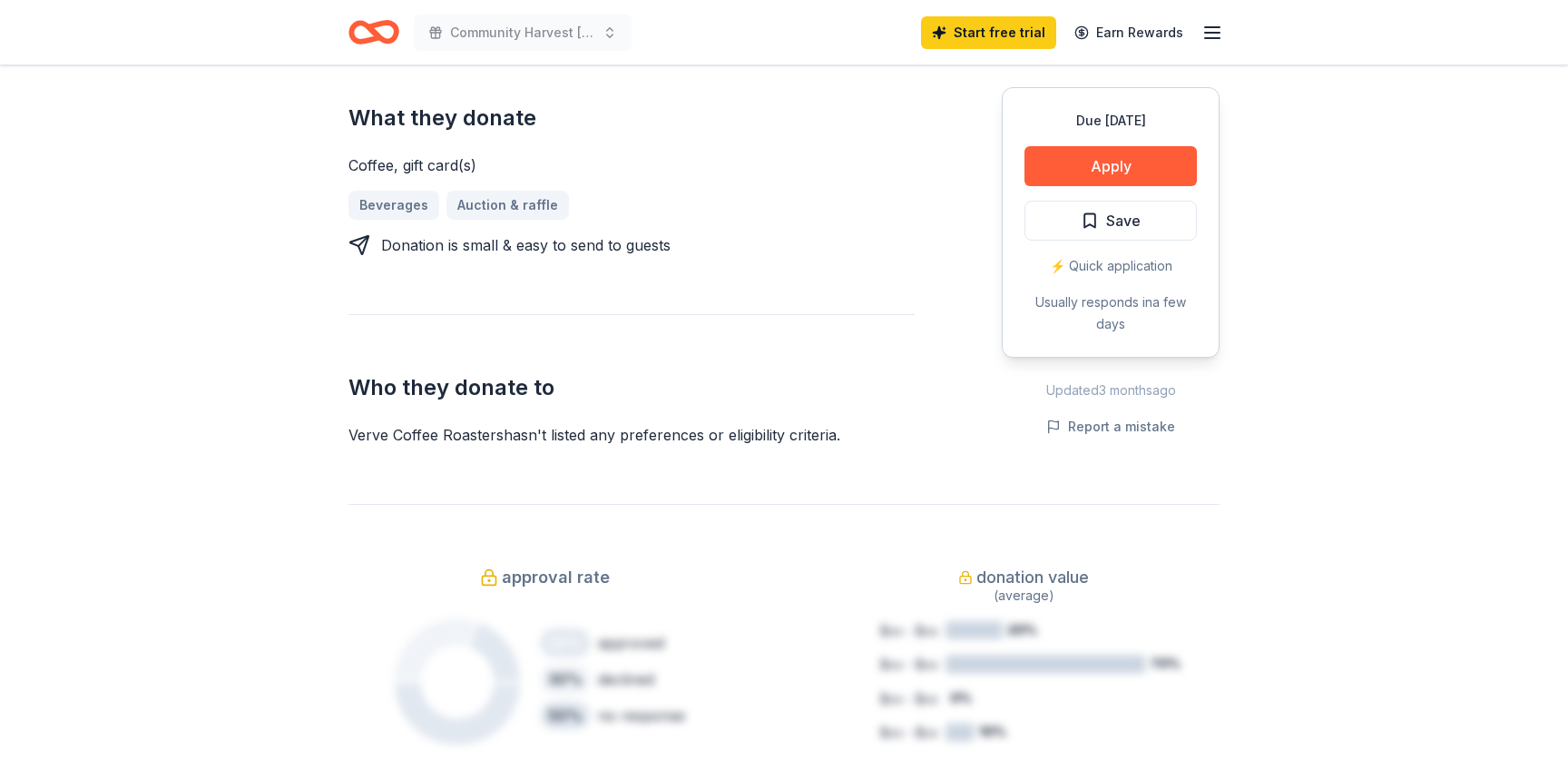
scroll to position [741, 0]
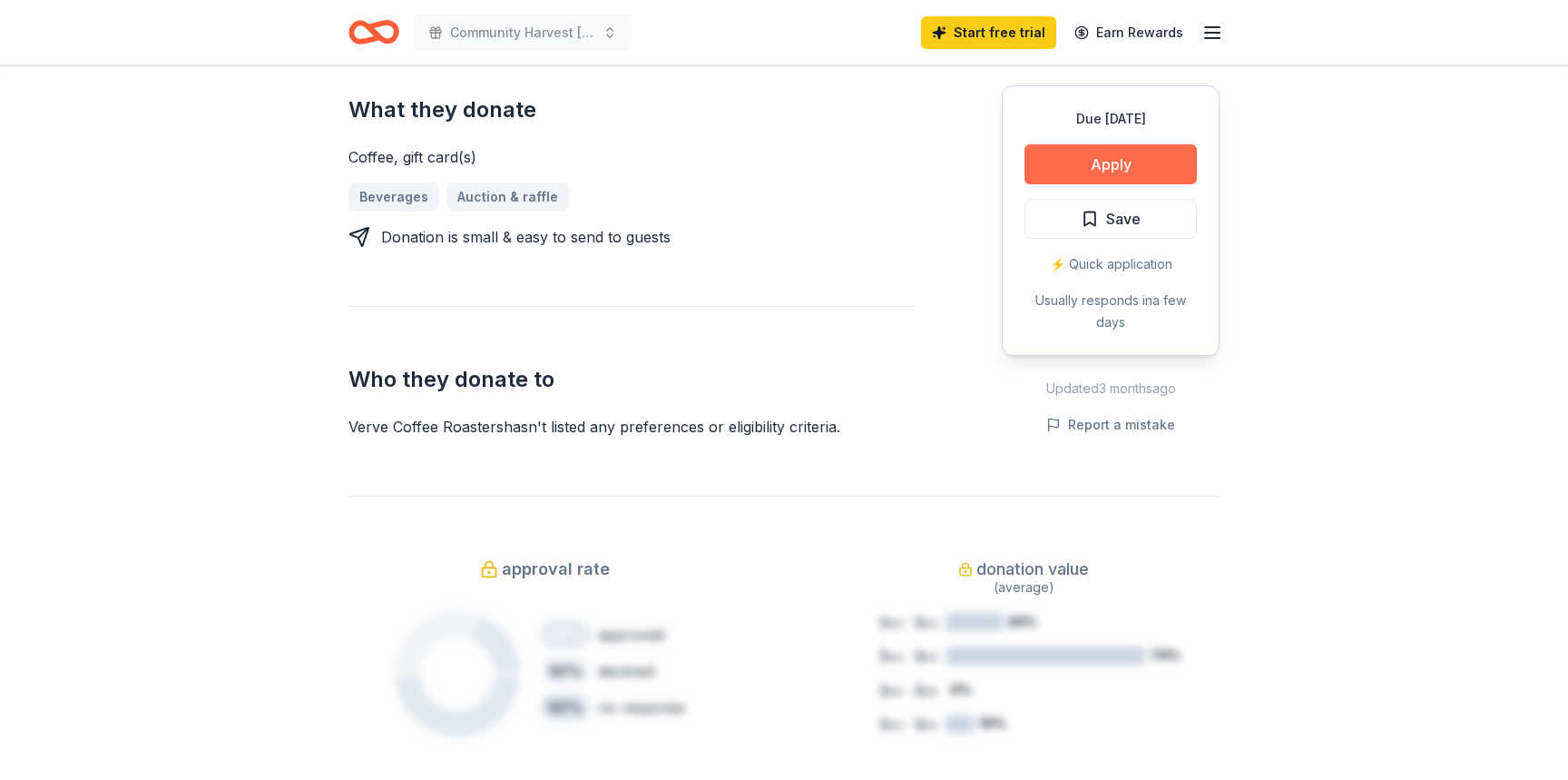
click at [1052, 162] on button "Apply" at bounding box center [1111, 164] width 172 height 40
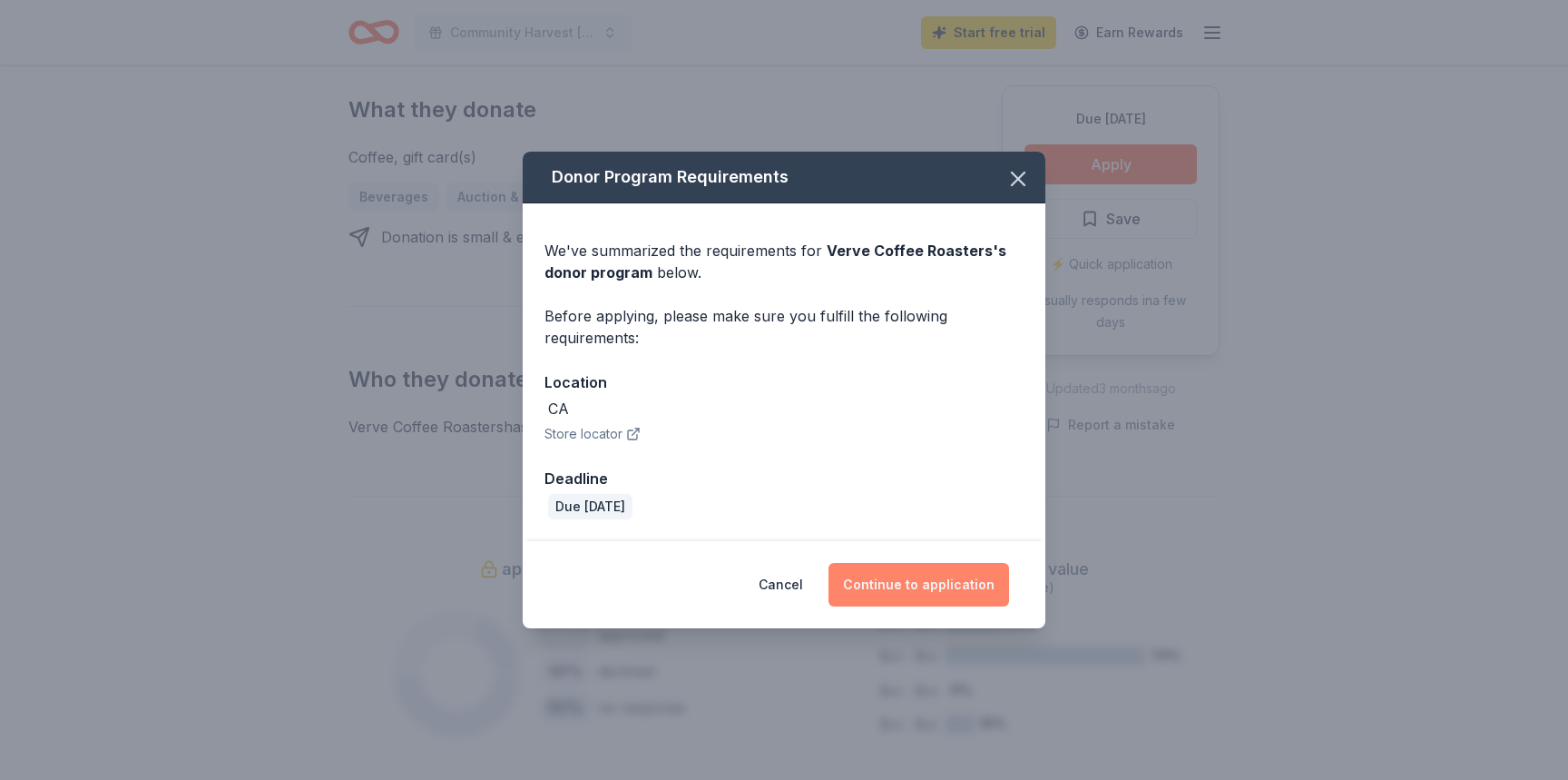
click at [901, 586] on button "Continue to application" at bounding box center [919, 585] width 180 height 43
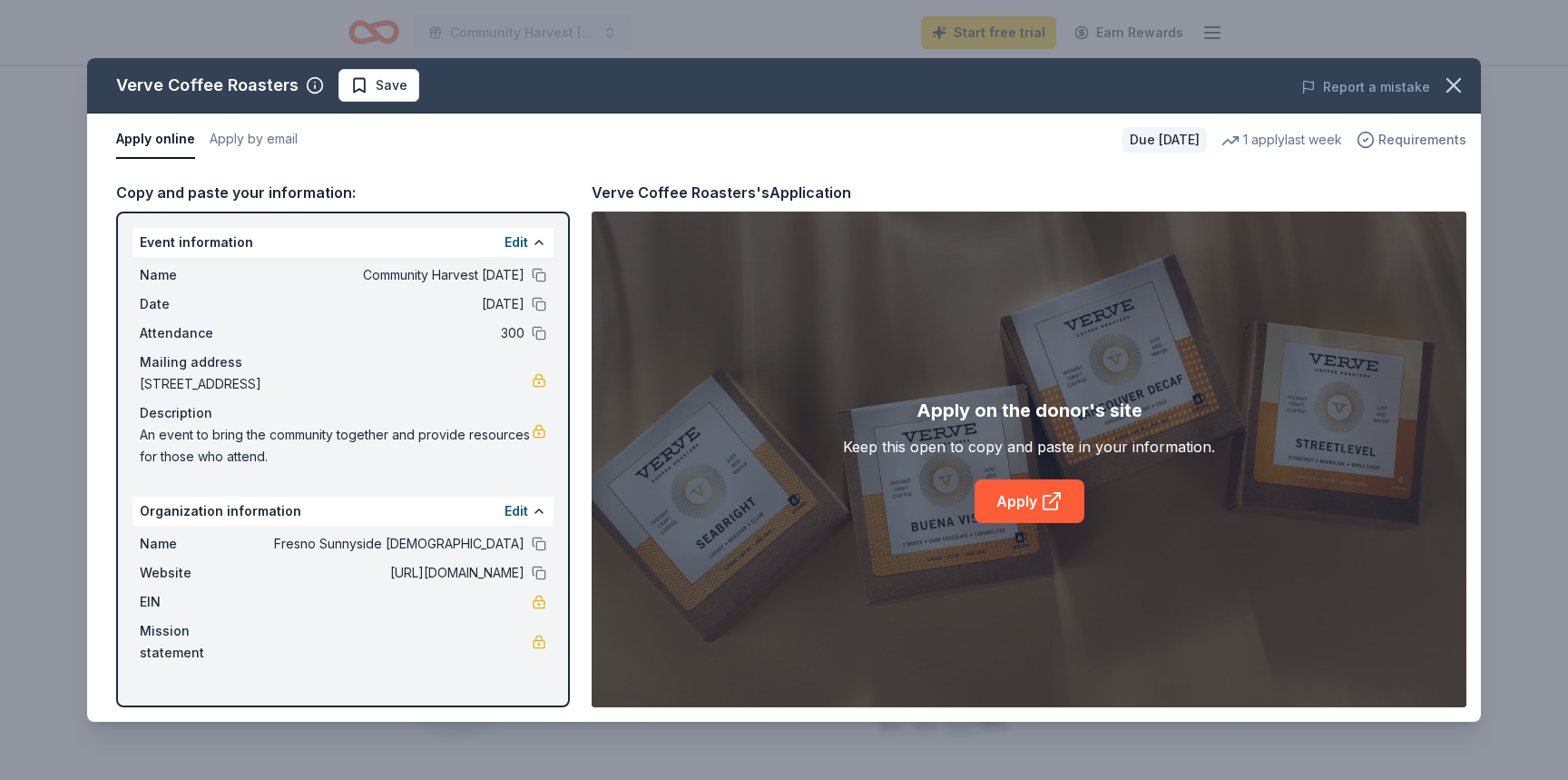
click at [1404, 145] on span "Requirements" at bounding box center [1422, 140] width 88 height 22
click at [1021, 192] on div "Verve Coffee Roasters's Application" at bounding box center [1029, 192] width 875 height 24
click at [1038, 509] on link "Apply" at bounding box center [1029, 501] width 109 height 43
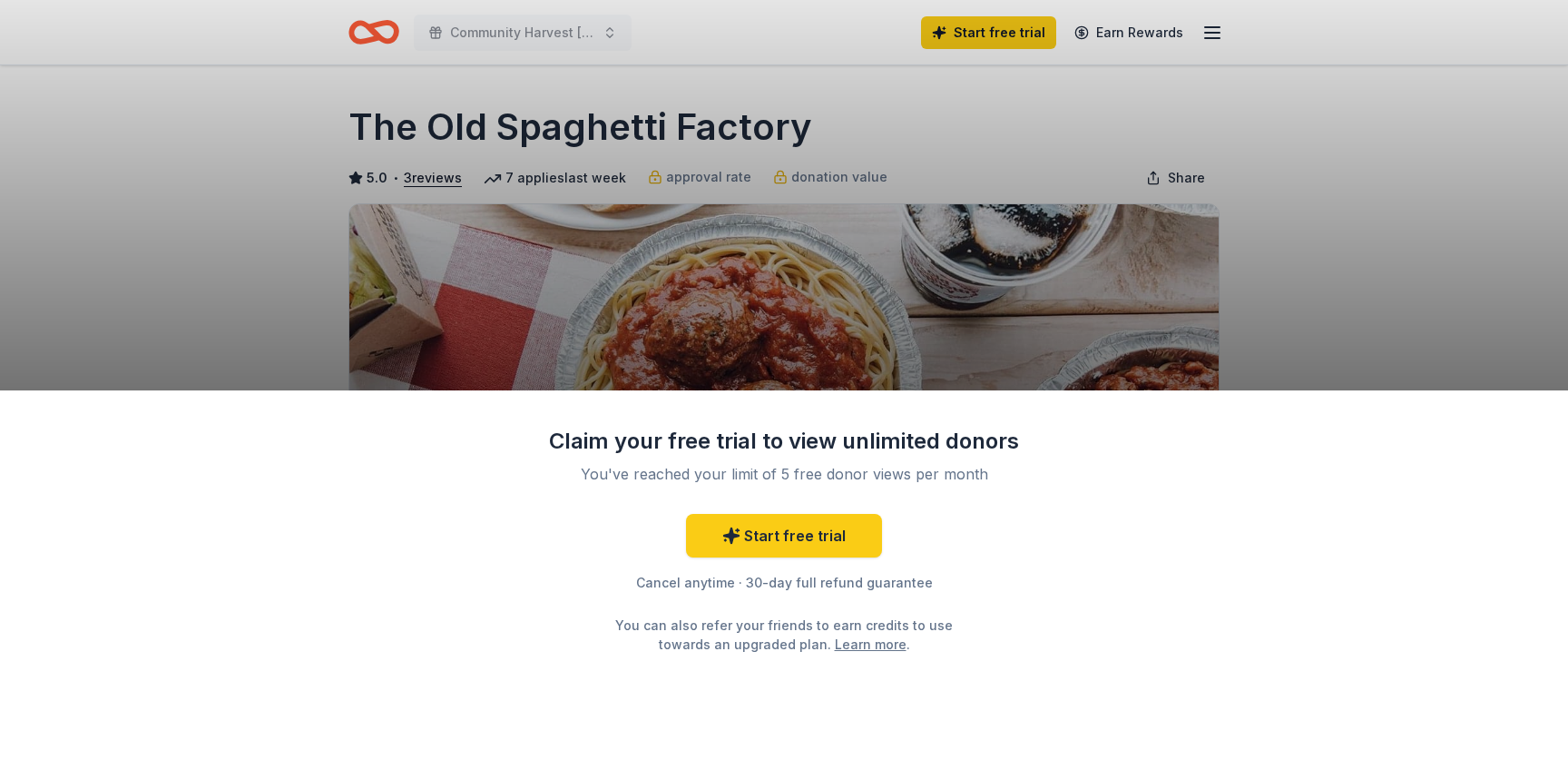
click at [1314, 263] on div "Claim your free trial to view unlimited donors You've reached your limit of 5 f…" at bounding box center [784, 390] width 1568 height 780
